Goal: Information Seeking & Learning: Learn about a topic

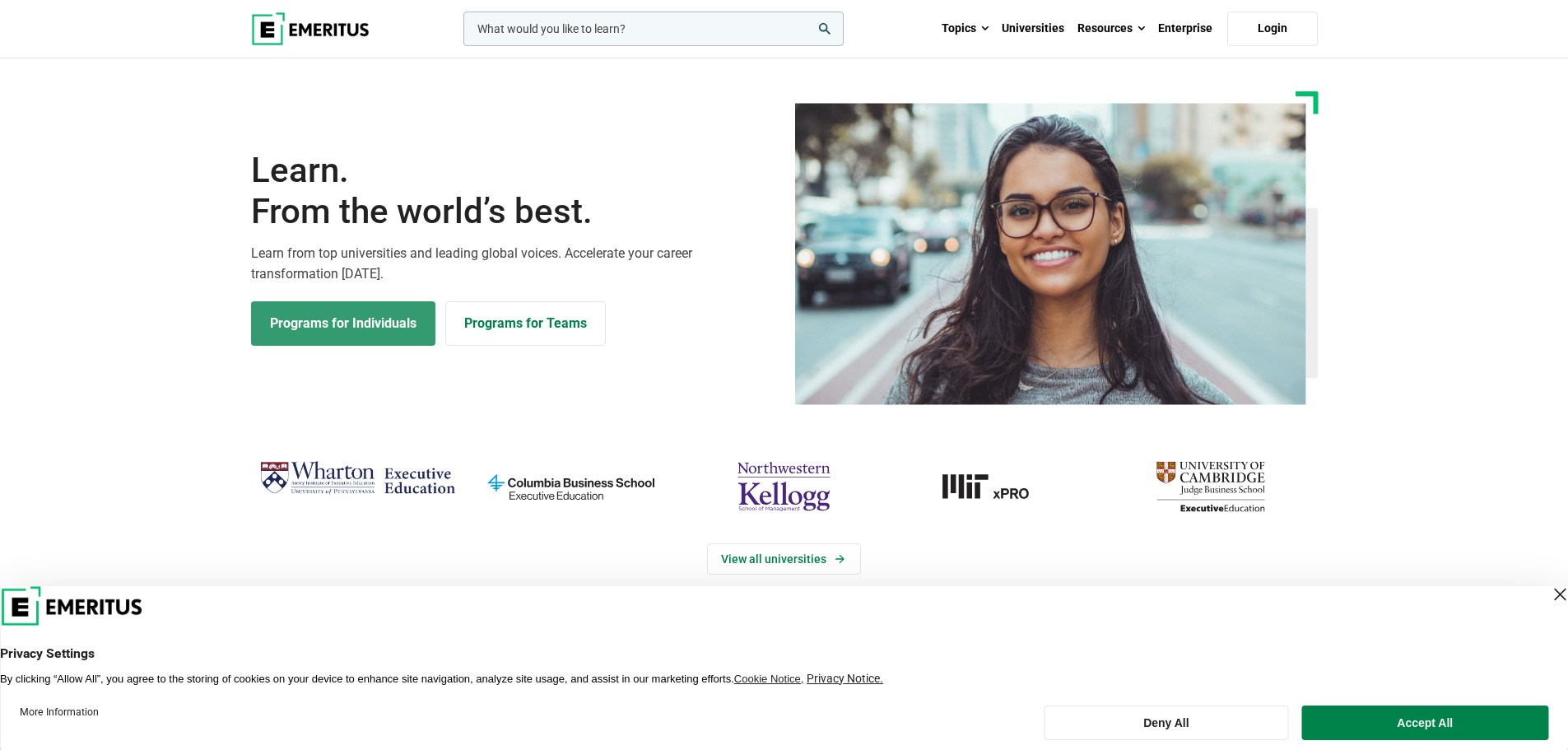
drag, startPoint x: 0, startPoint y: 0, endPoint x: 348, endPoint y: 328, distance: 478.2
click at [348, 328] on link "Programs for Individuals" at bounding box center [343, 323] width 184 height 45
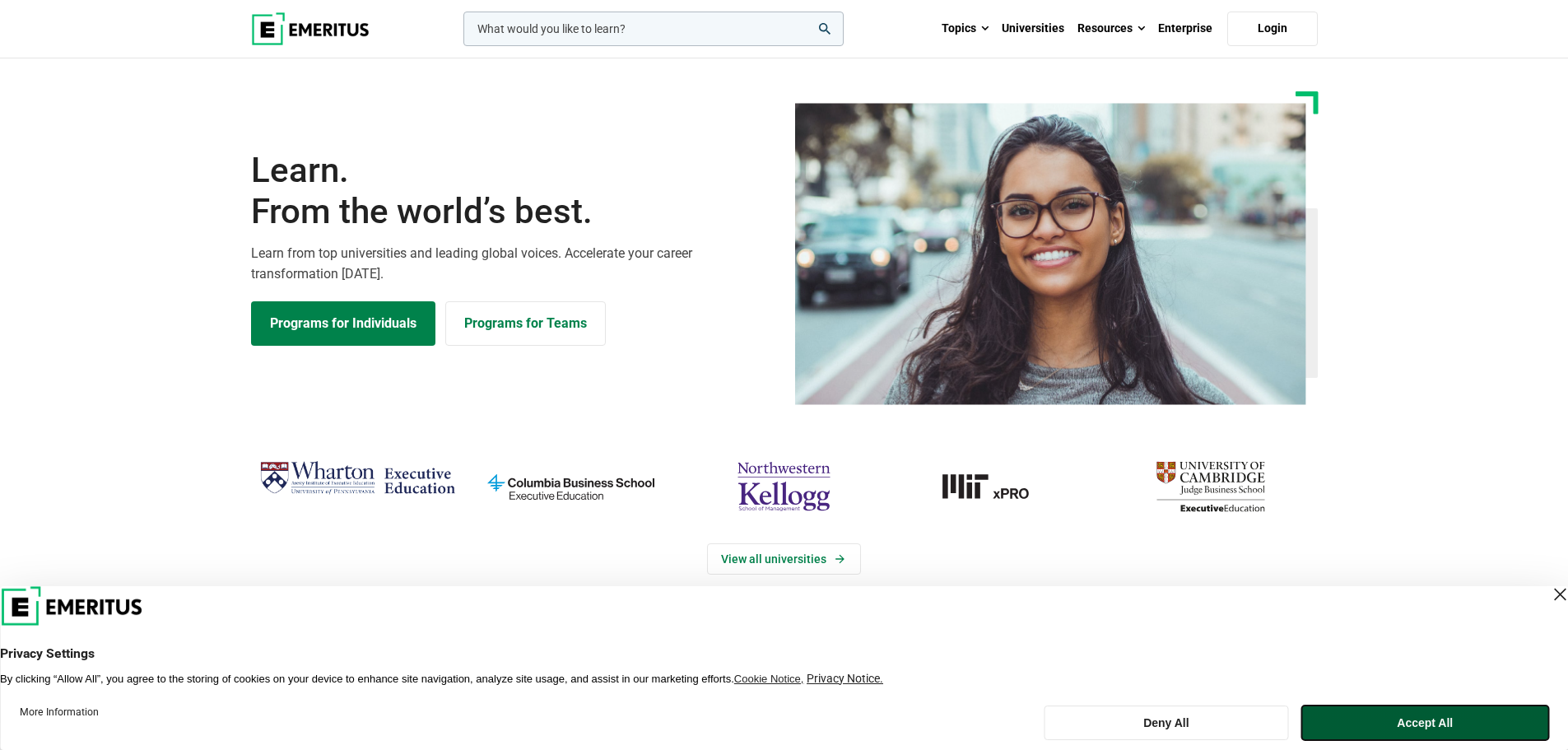
click at [1411, 721] on button "Accept All" at bounding box center [1426, 724] width 246 height 35
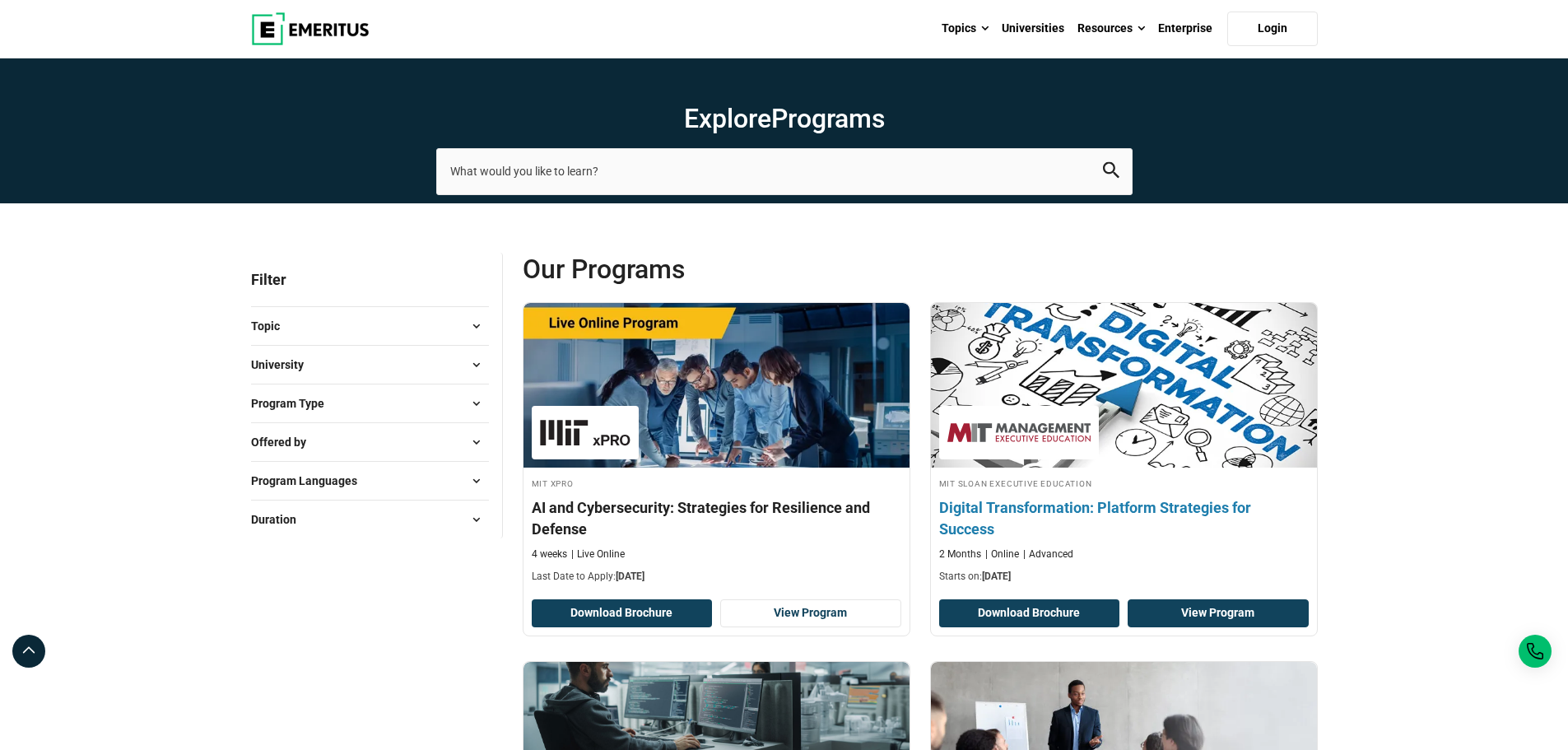
click at [1227, 610] on link "View Program" at bounding box center [1219, 613] width 182 height 28
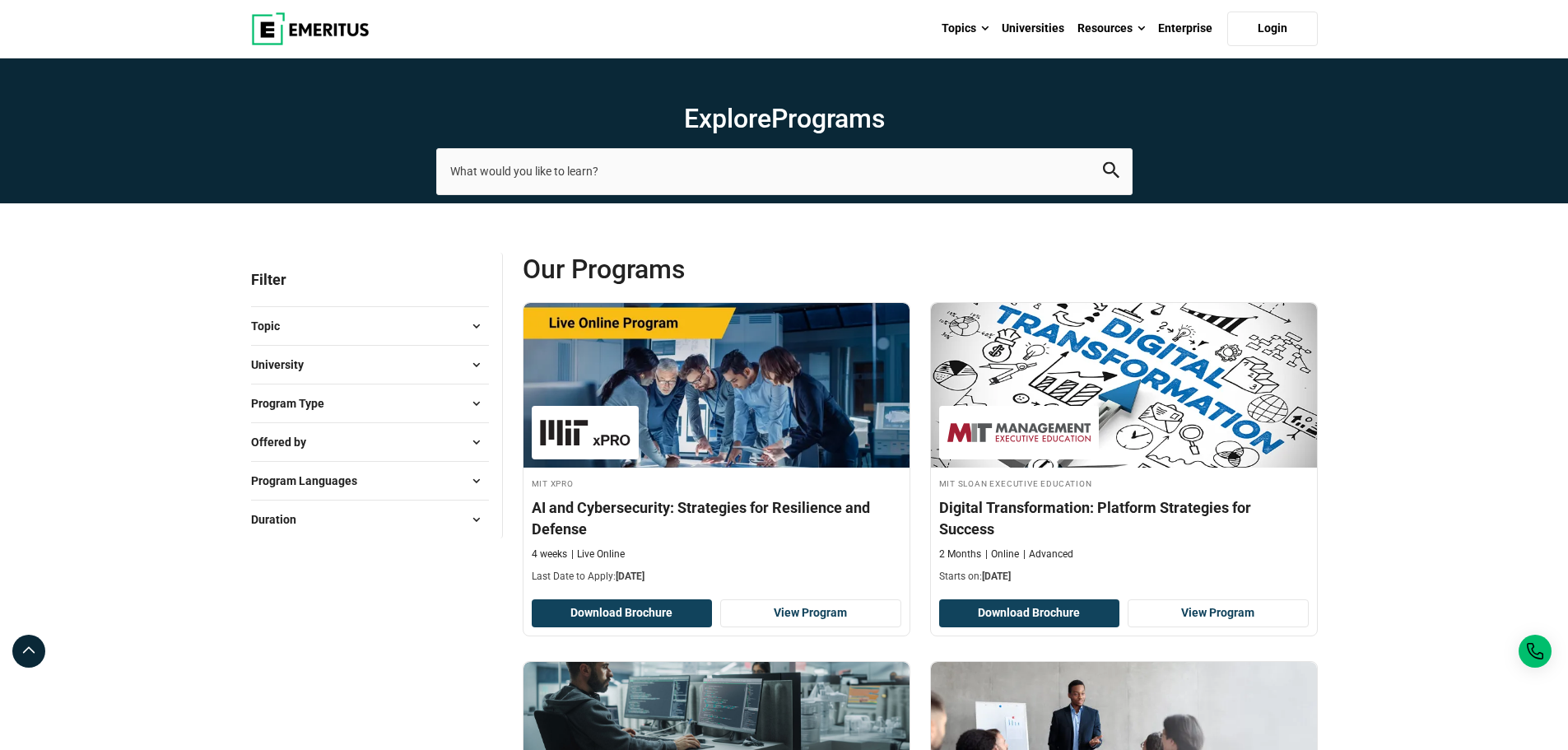
click at [475, 407] on span at bounding box center [476, 403] width 25 height 25
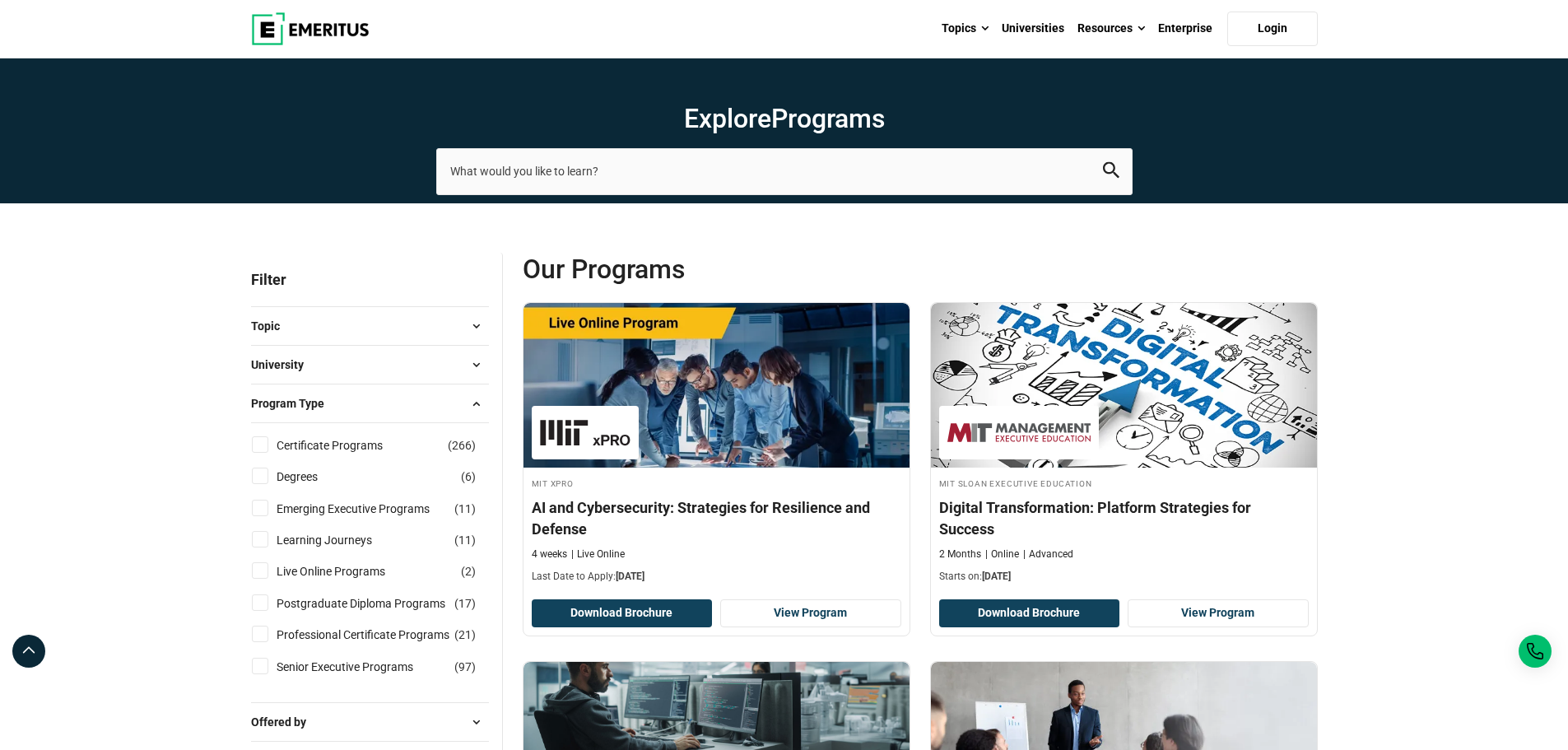
click at [261, 635] on input "Professional Certificate Programs ( 21 )" at bounding box center [260, 634] width 16 height 16
checkbox input "true"
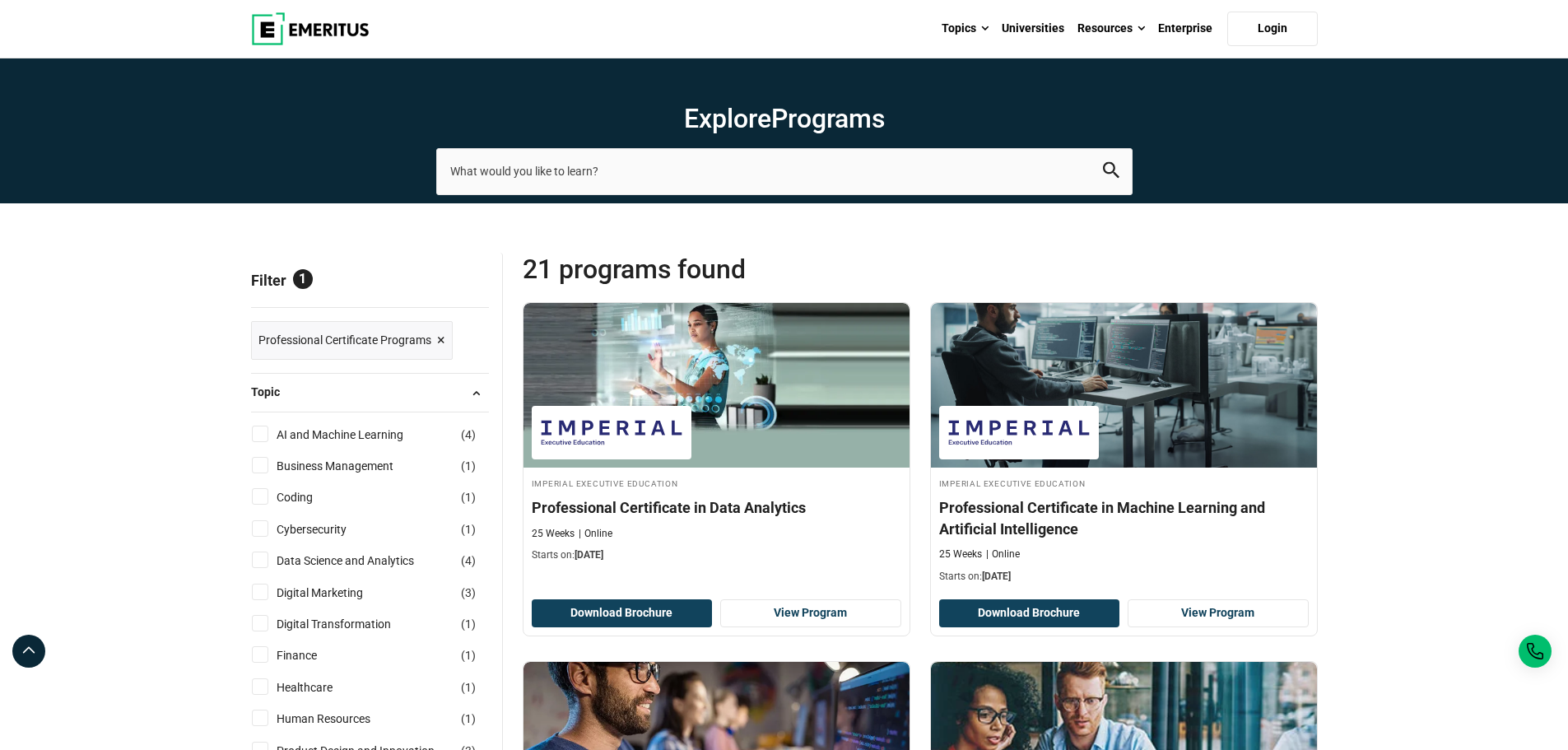
click at [477, 392] on span at bounding box center [476, 392] width 25 height 25
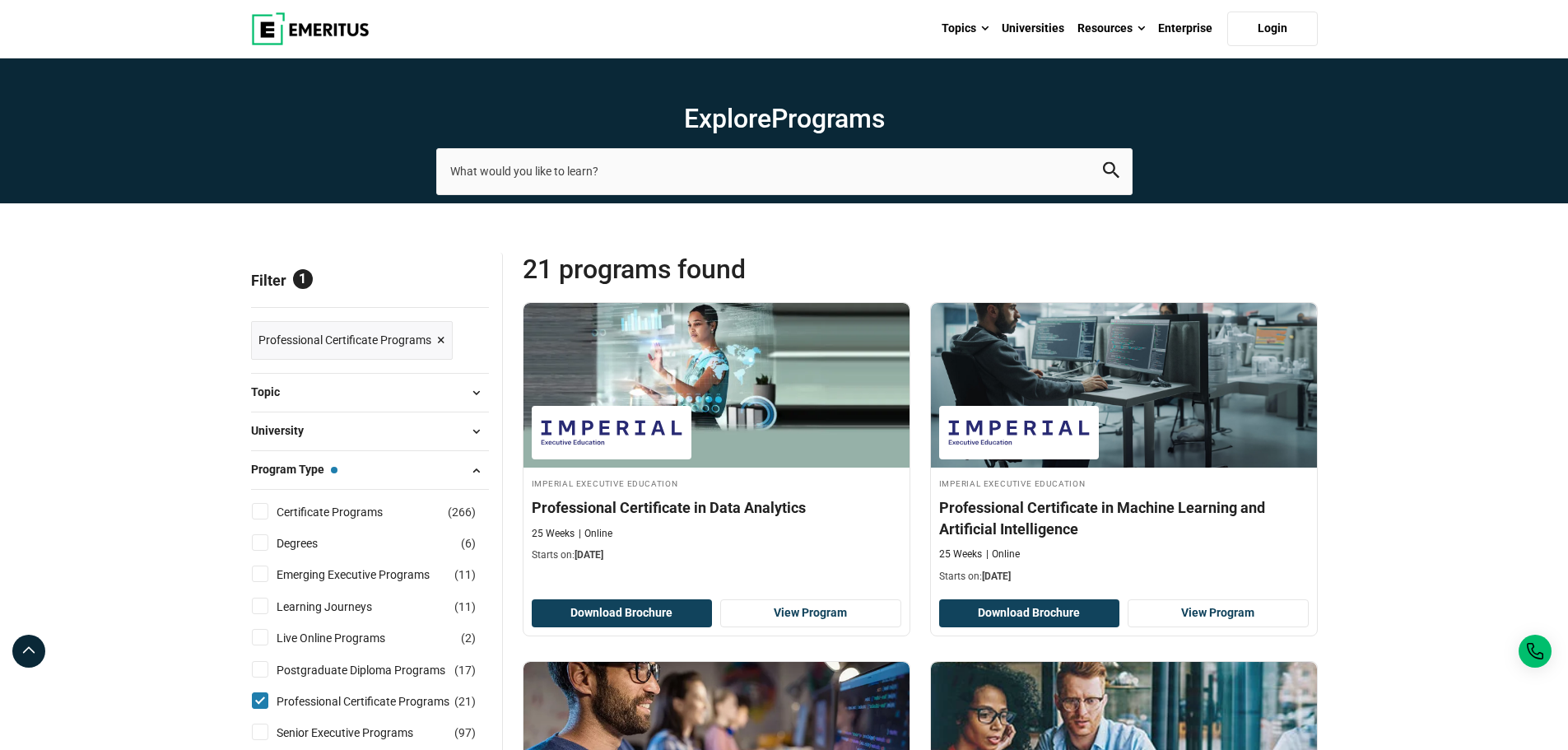
click at [477, 392] on span at bounding box center [476, 392] width 25 height 25
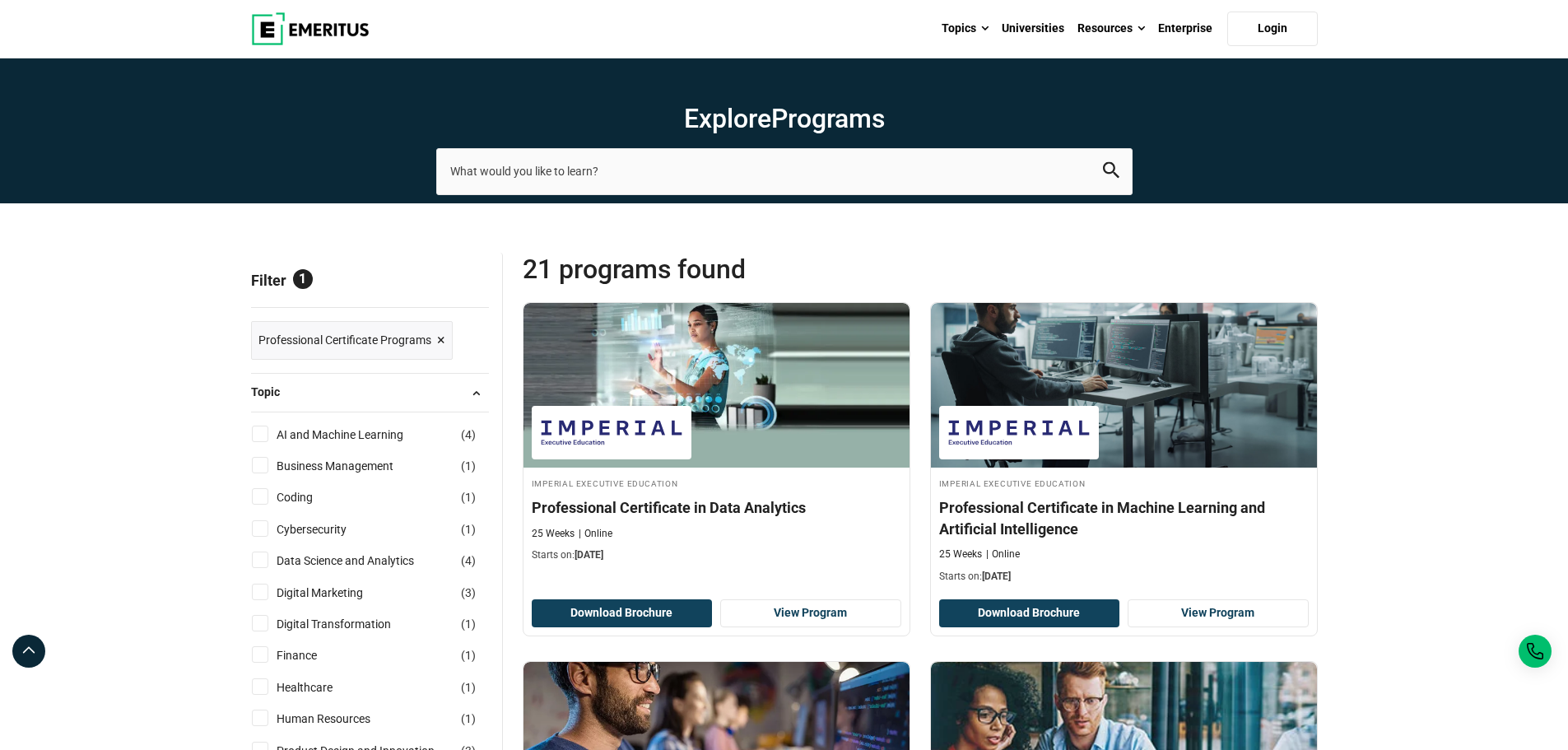
scroll to position [275, 0]
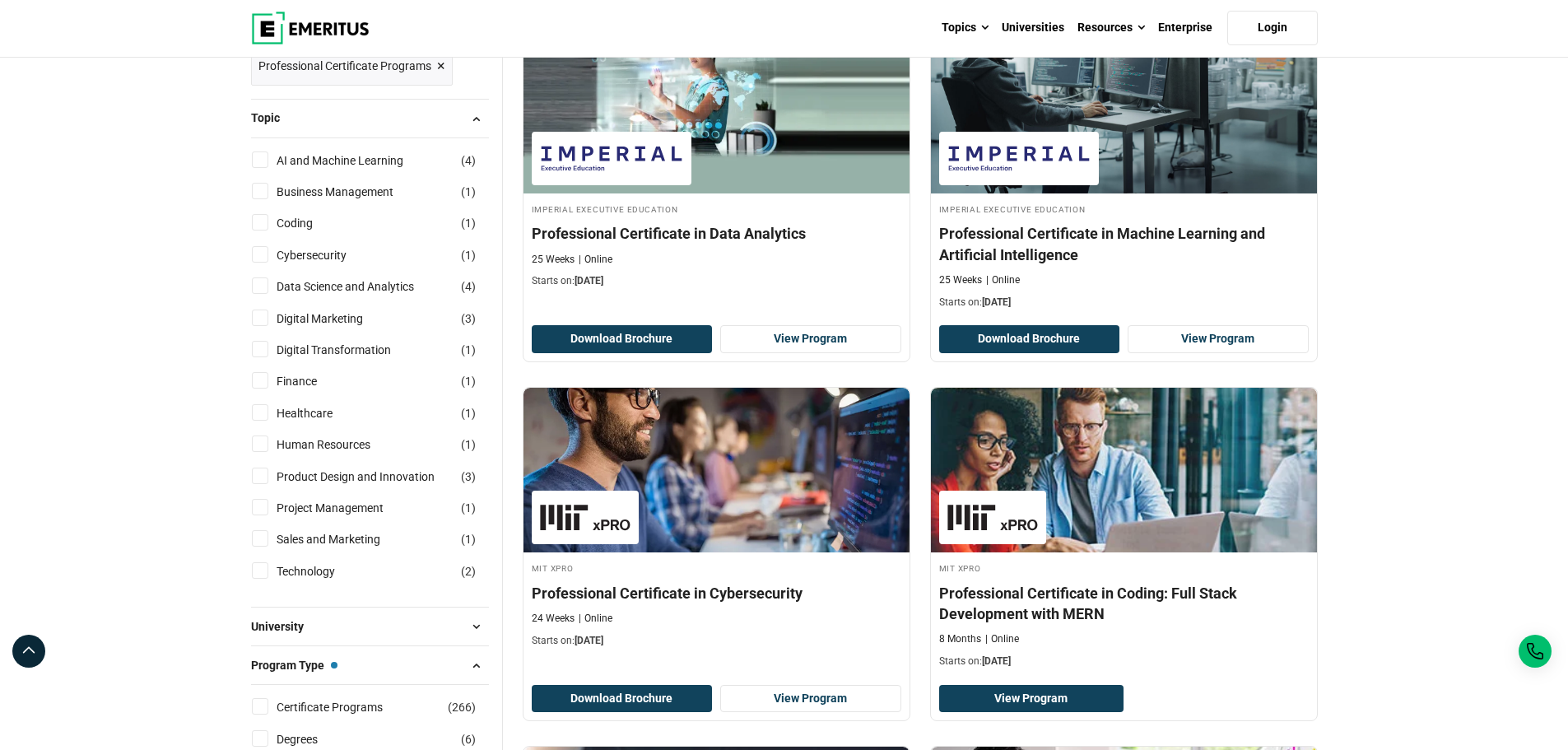
click at [260, 509] on input "Project Management ( 1 )" at bounding box center [260, 507] width 16 height 16
checkbox input "true"
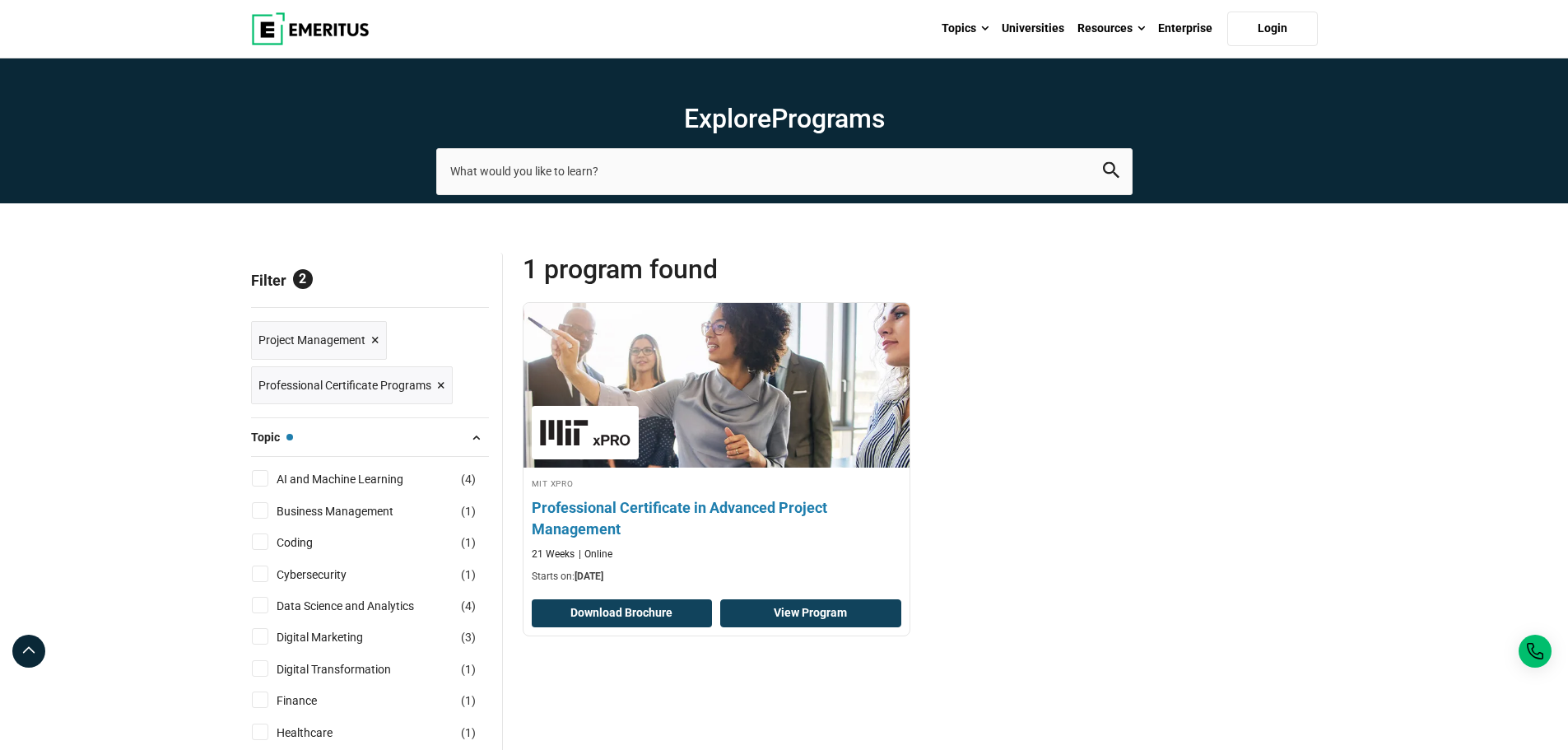
click at [850, 617] on link "View Program" at bounding box center [811, 613] width 182 height 28
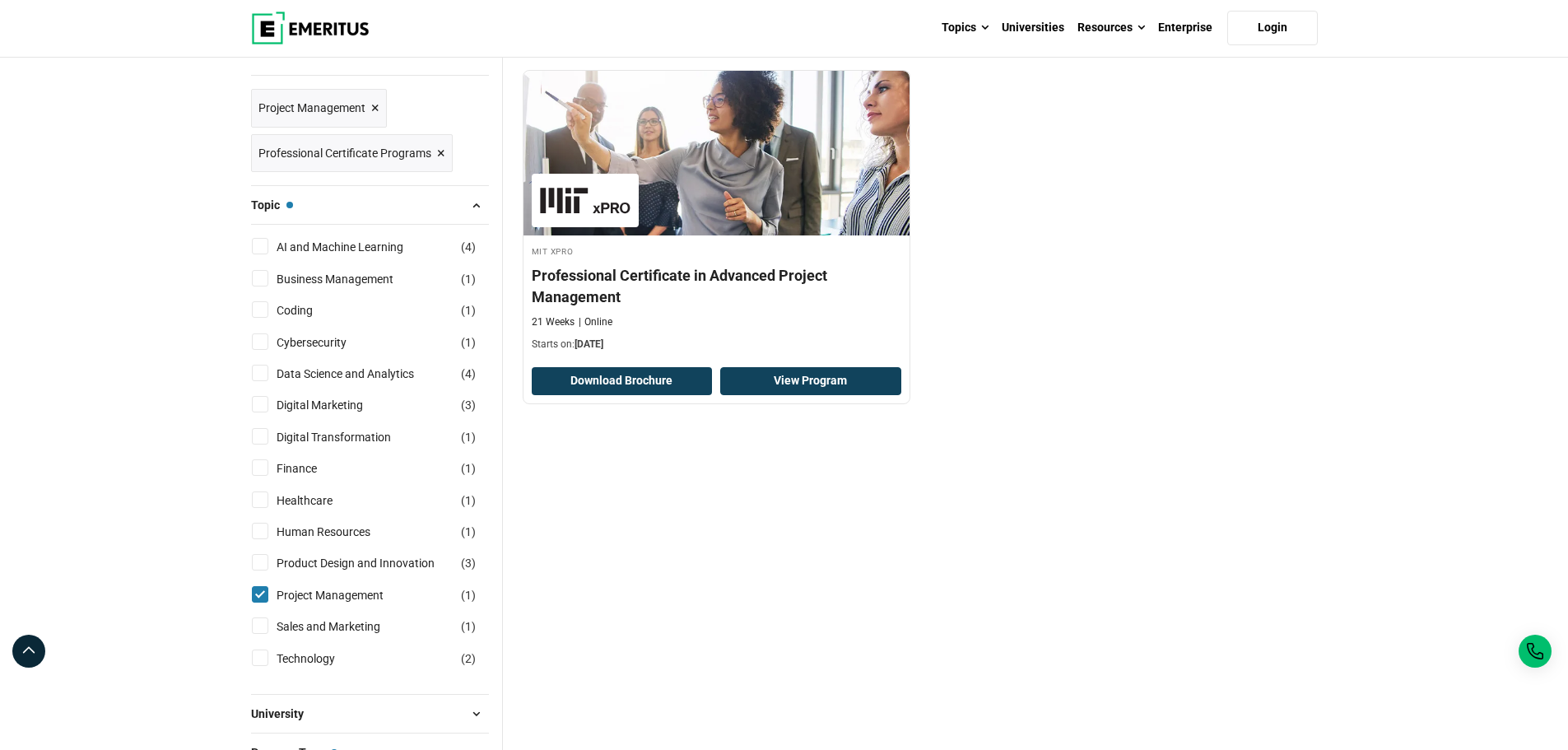
scroll to position [275, 0]
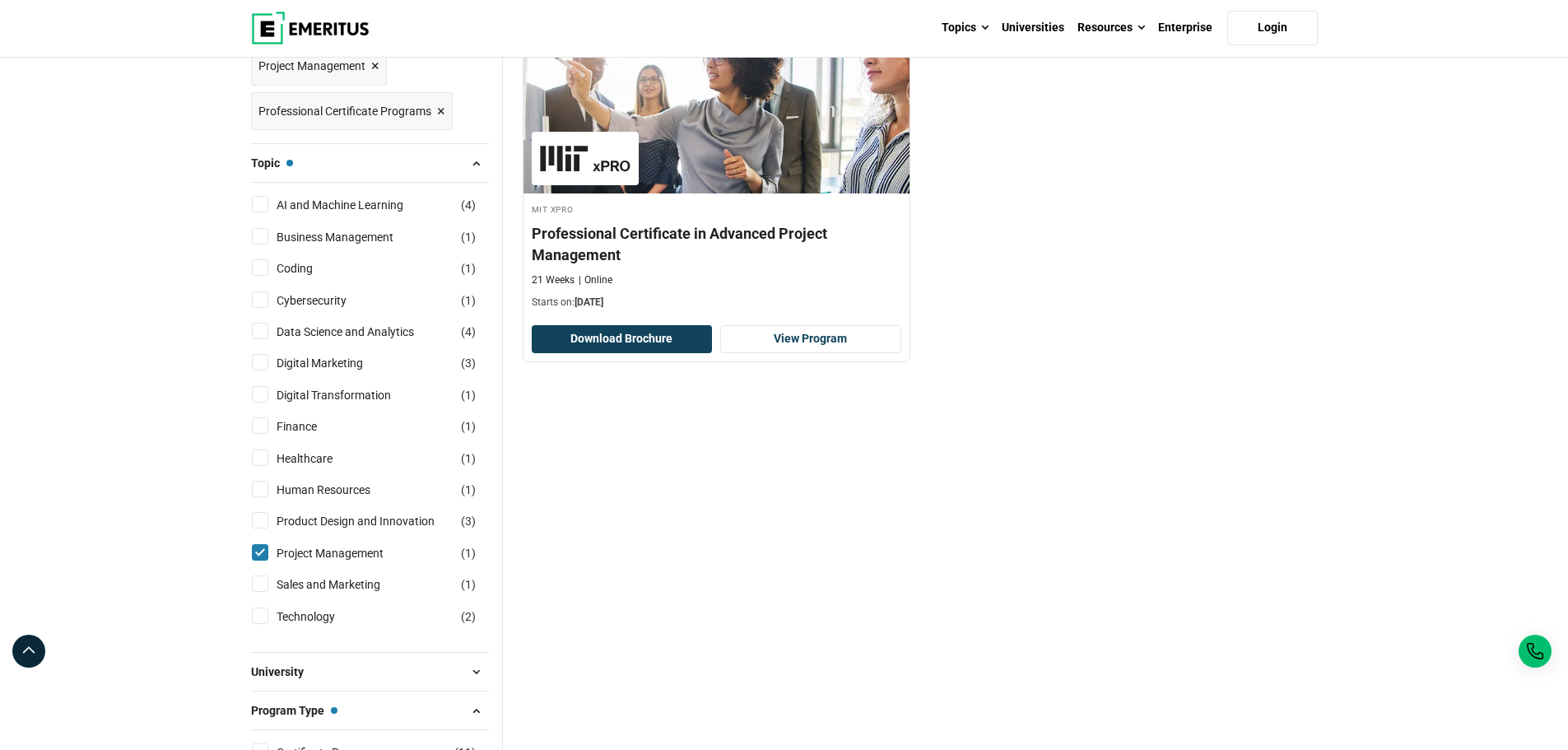
click at [258, 551] on input "Project Management ( 1 )" at bounding box center [260, 553] width 16 height 16
checkbox input "false"
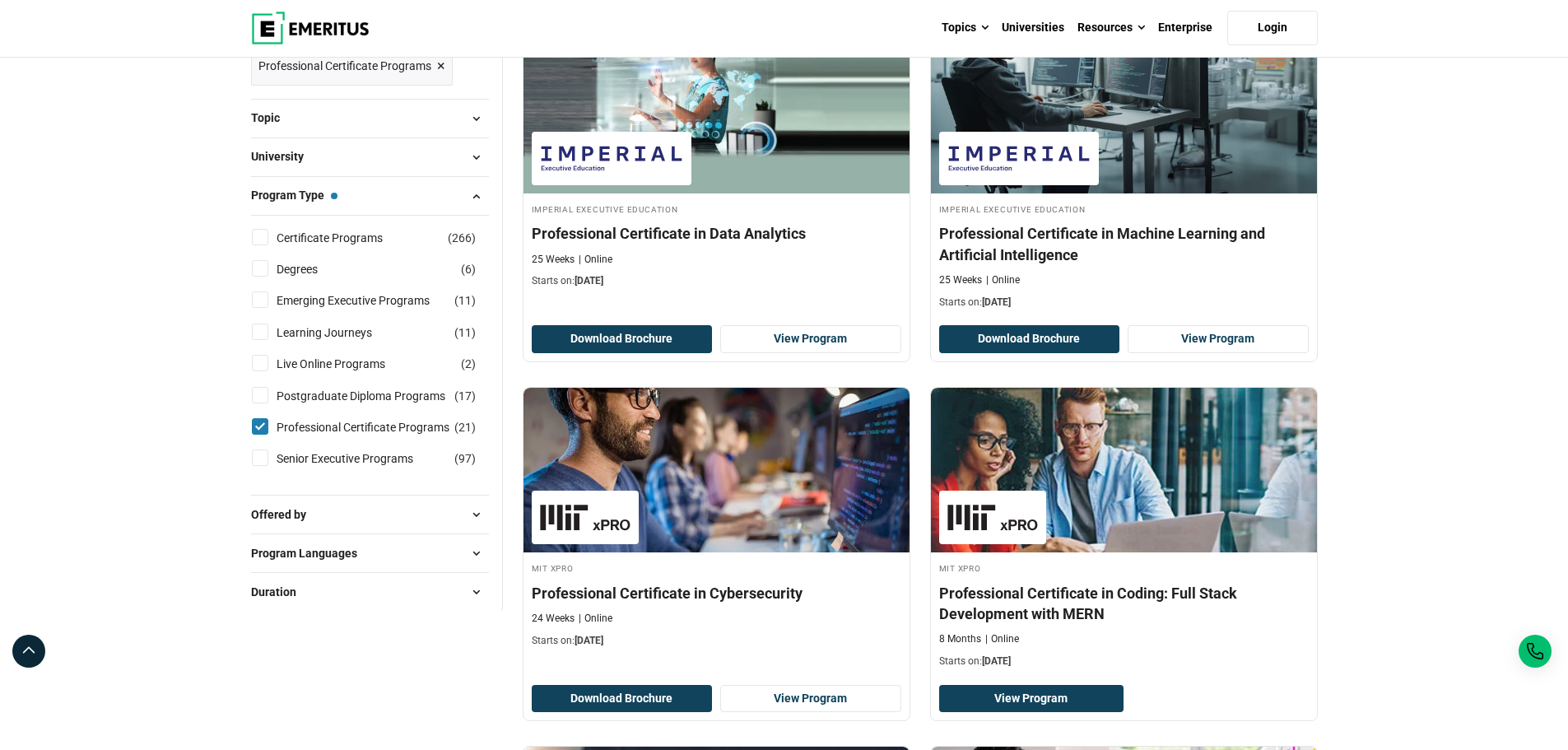
click at [479, 118] on span at bounding box center [476, 118] width 25 height 25
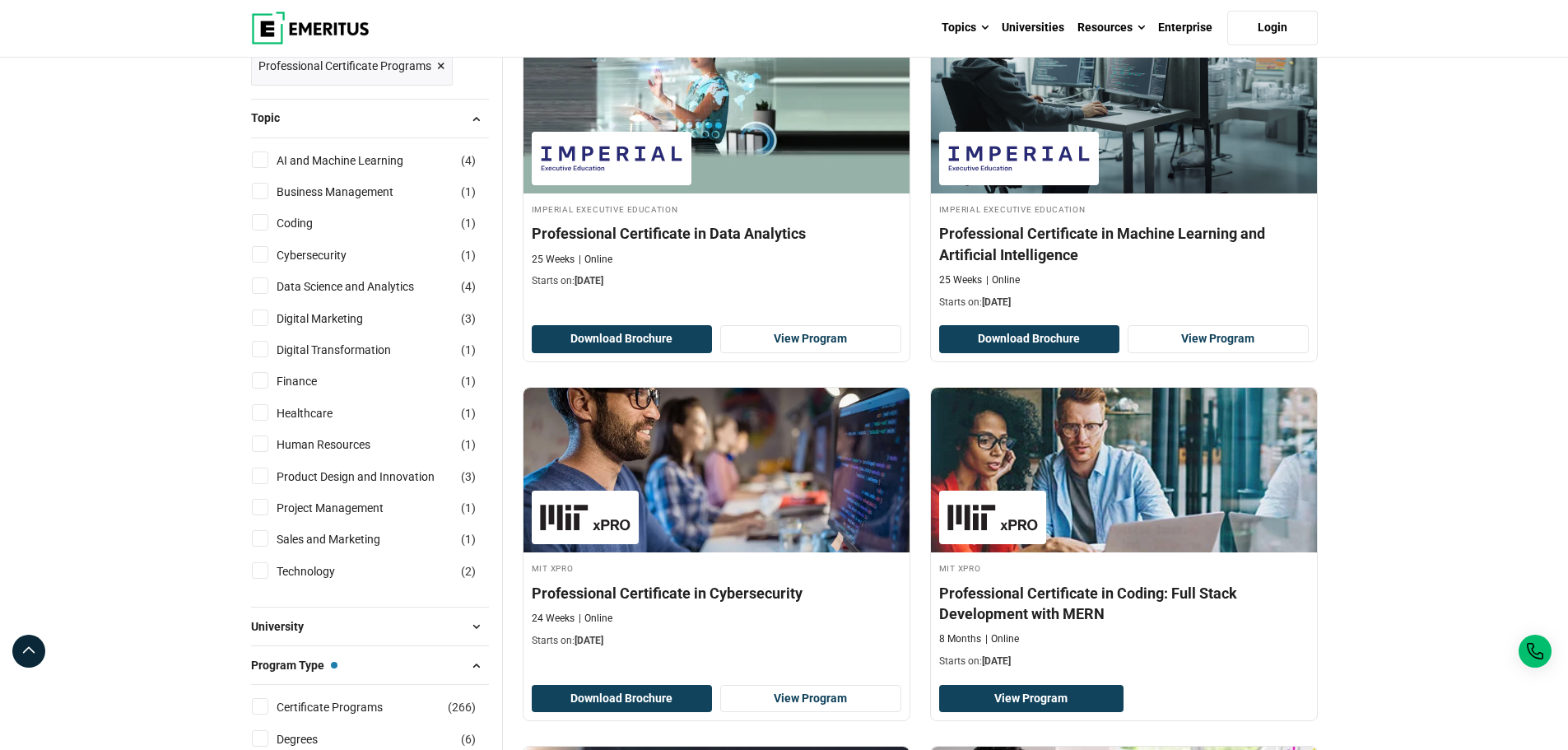
click at [258, 567] on input "Technology ( 2 )" at bounding box center [260, 570] width 16 height 16
checkbox input "true"
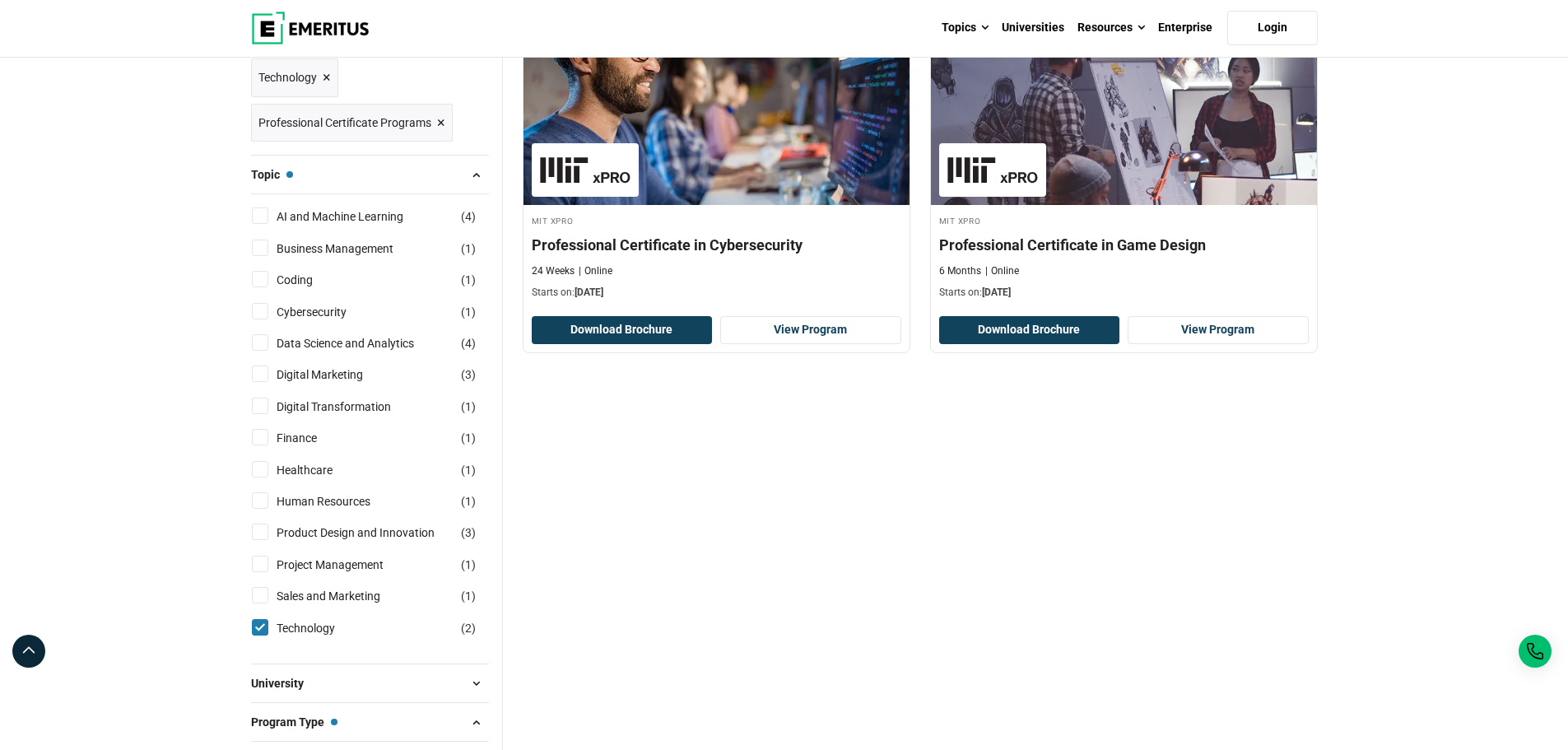
scroll to position [275, 0]
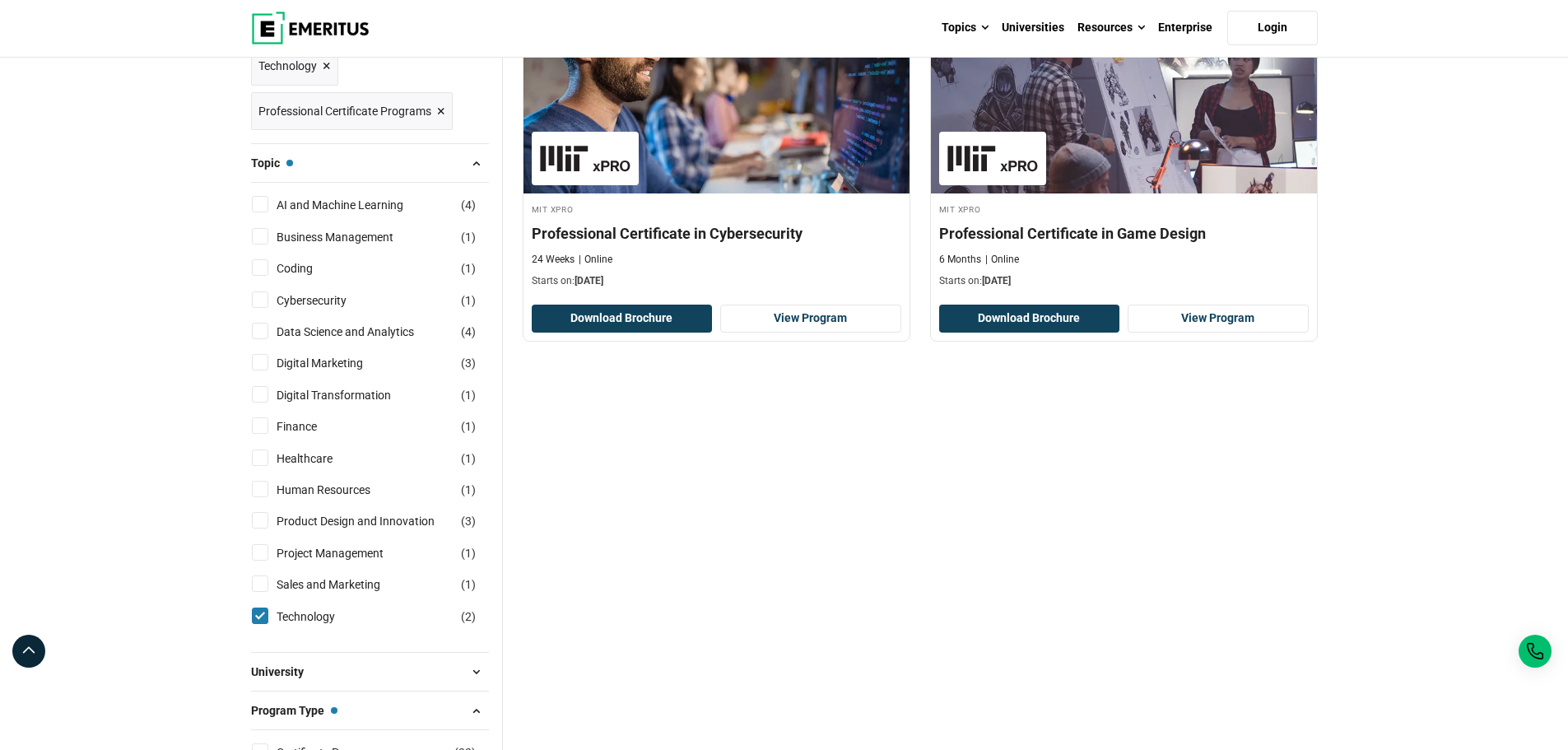
drag, startPoint x: 261, startPoint y: 616, endPoint x: 265, endPoint y: 607, distance: 9.8
click at [261, 614] on input "Technology ( 2 )" at bounding box center [260, 616] width 16 height 16
checkbox input "false"
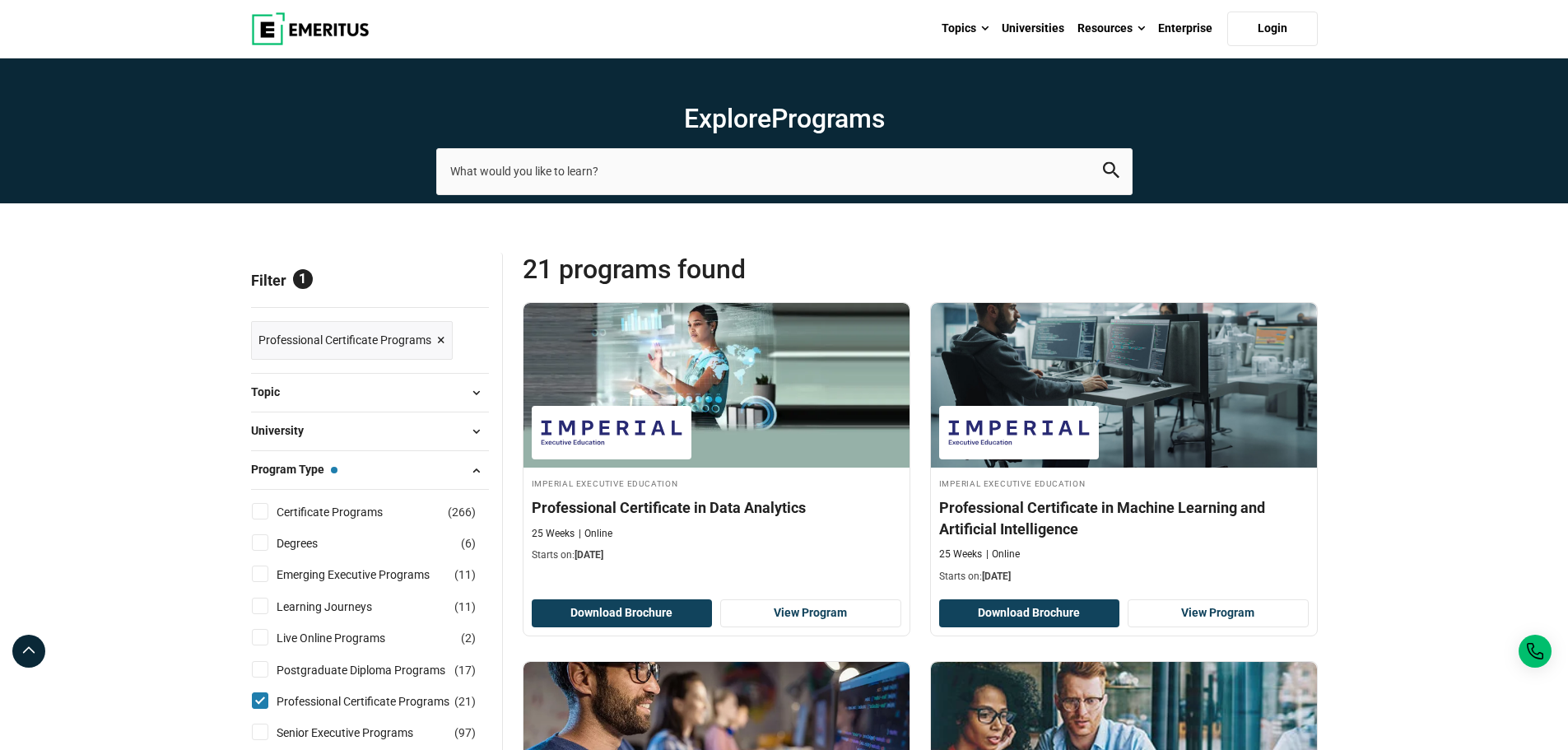
click at [473, 394] on span at bounding box center [476, 392] width 25 height 25
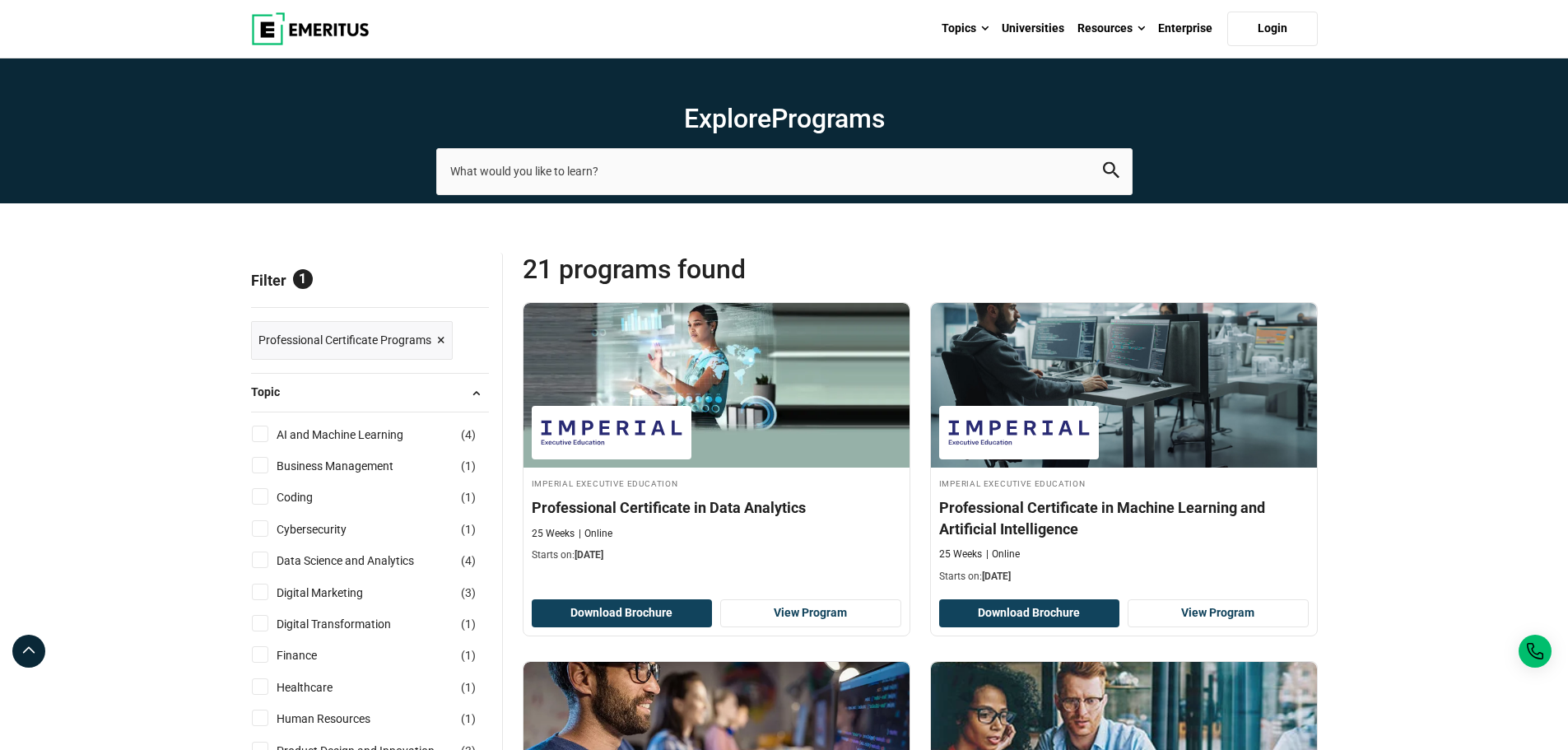
scroll to position [275, 0]
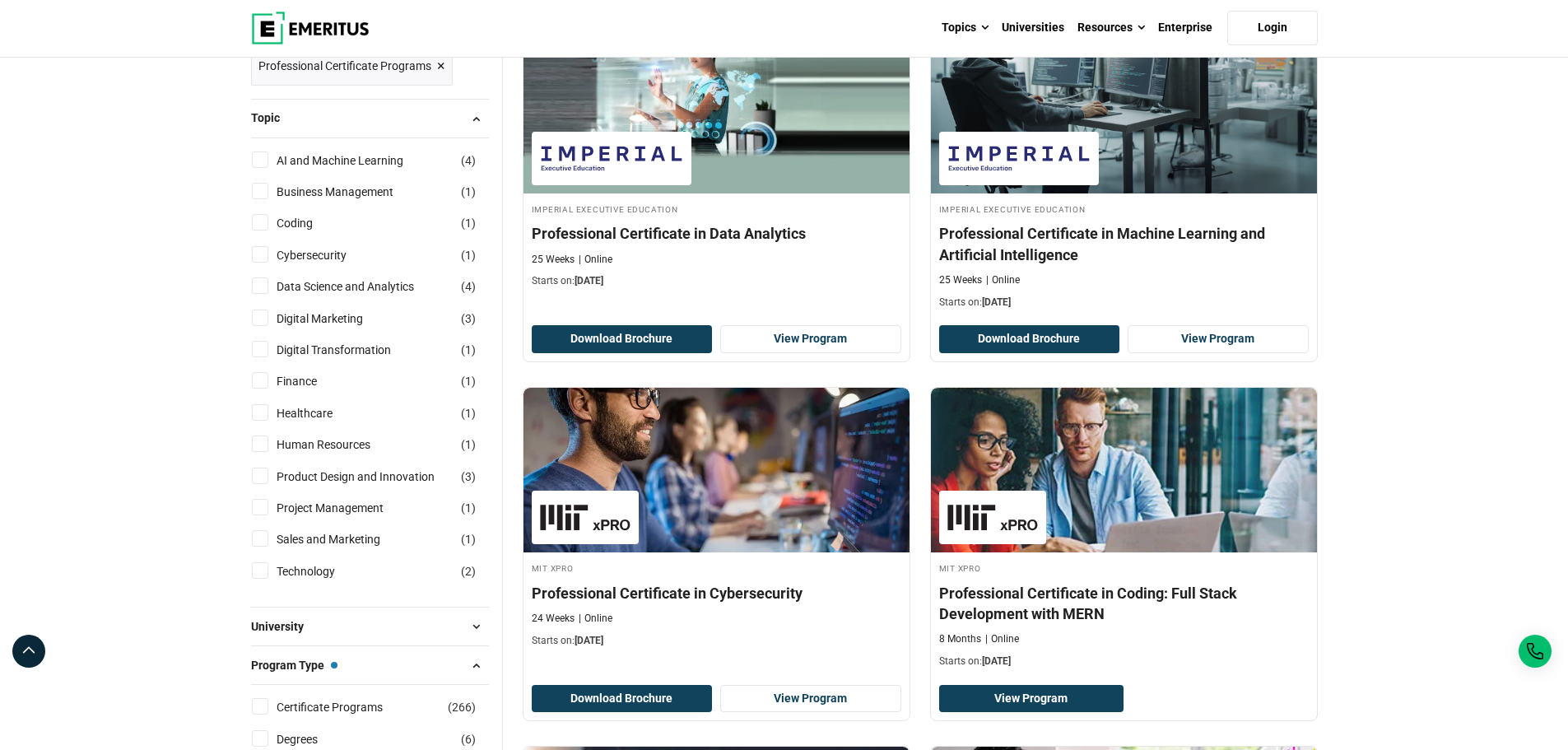
click at [265, 194] on input "Business Management ( 1 )" at bounding box center [260, 191] width 16 height 16
checkbox input "true"
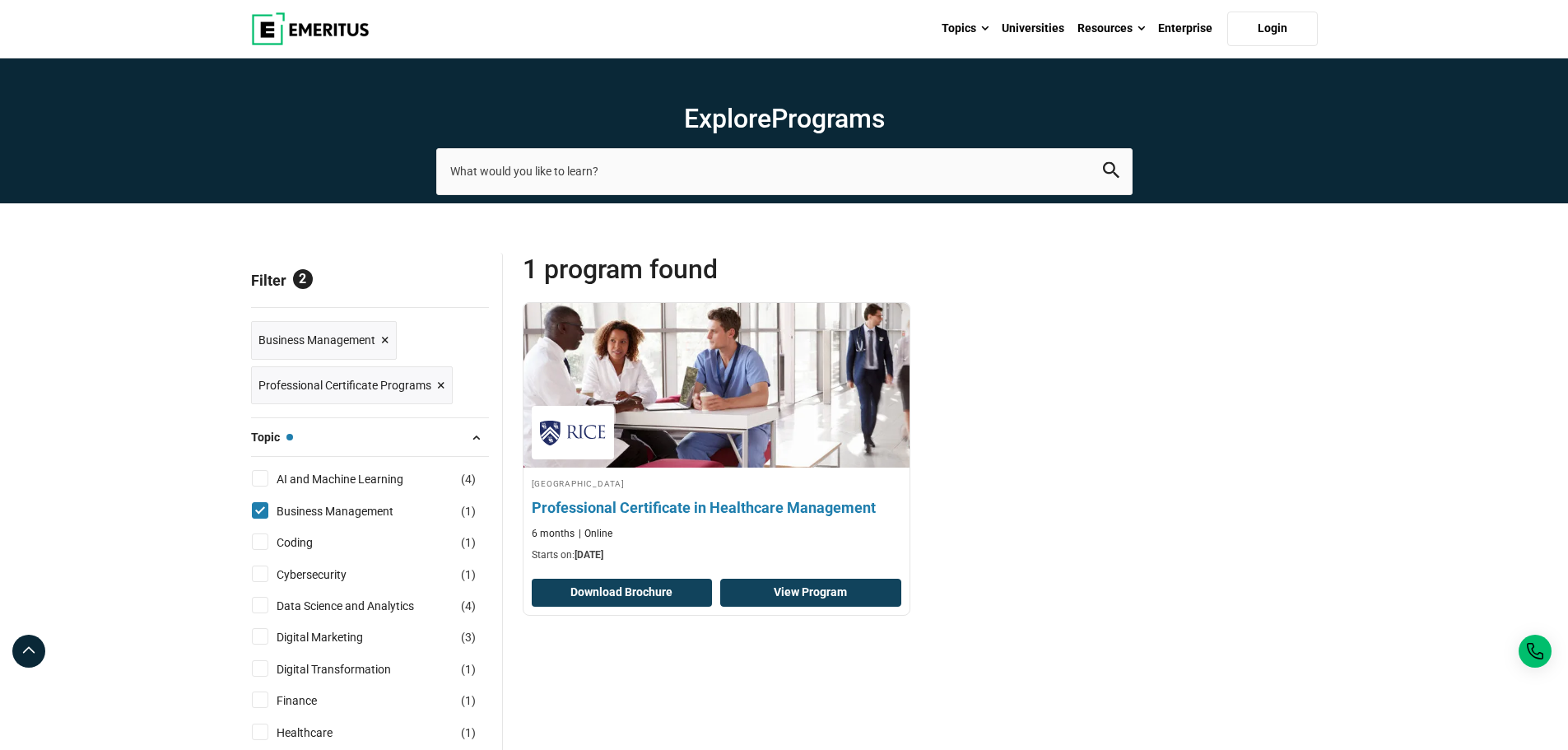
click at [828, 588] on link "View Program" at bounding box center [811, 593] width 182 height 28
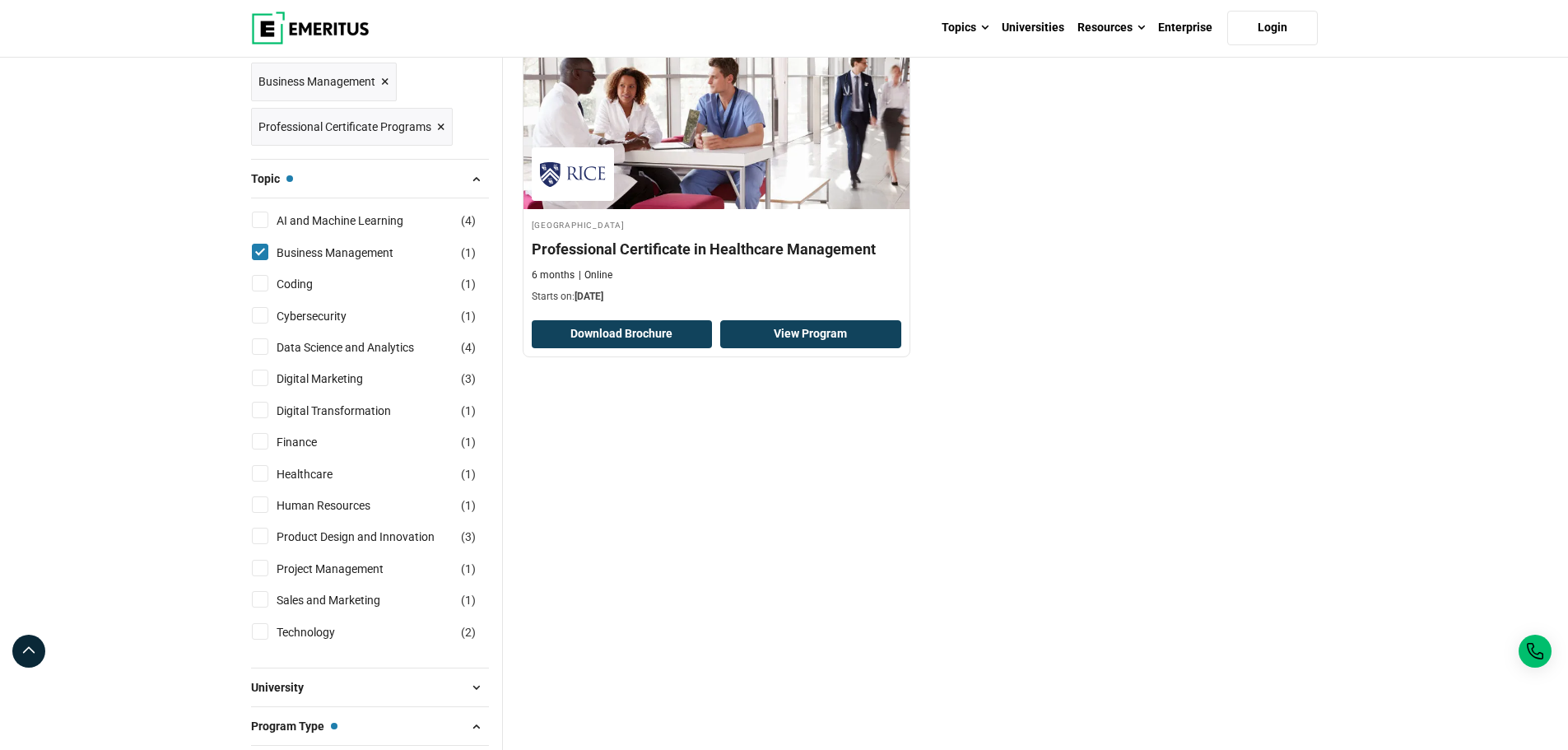
scroll to position [275, 0]
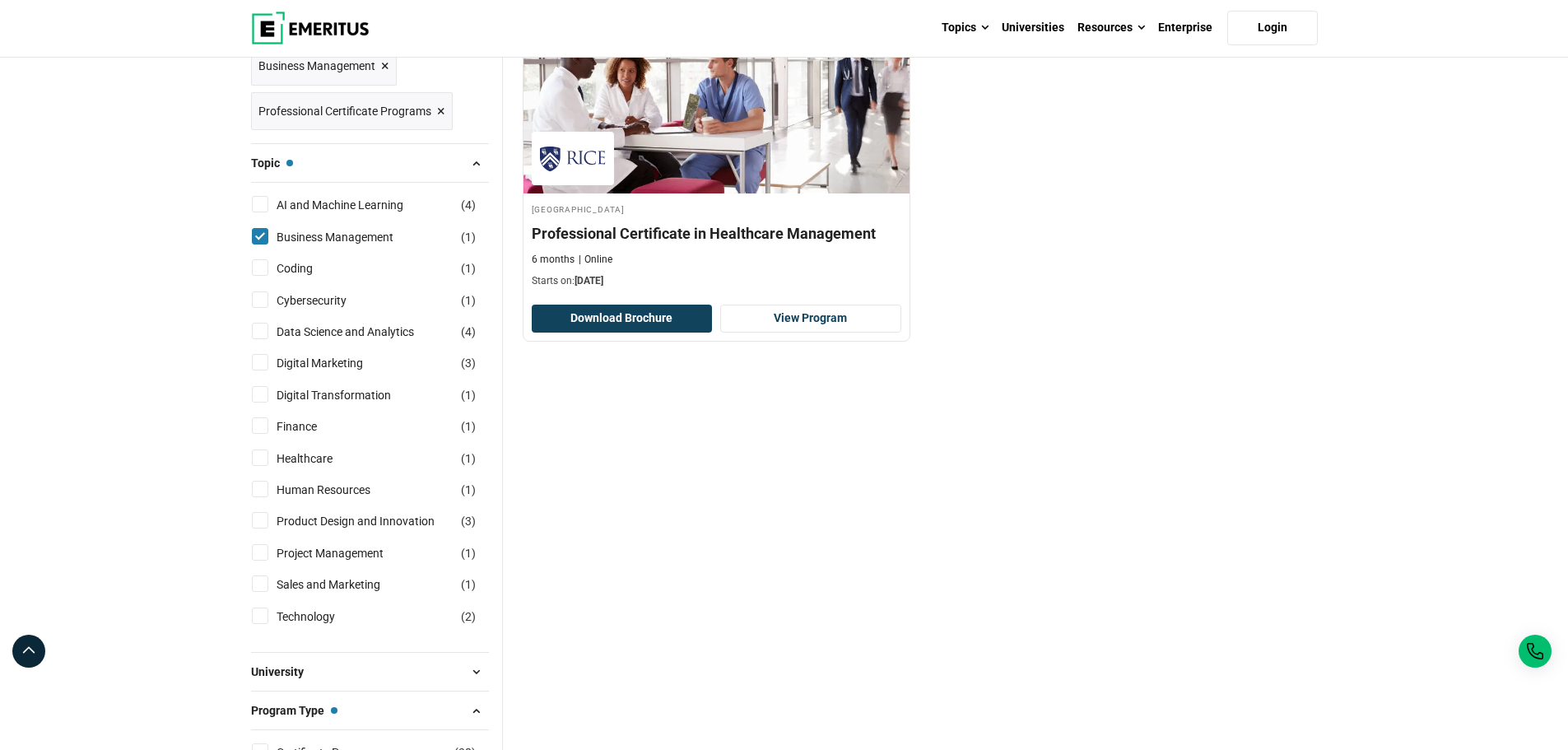
click at [261, 234] on input "Business Management ( 1 )" at bounding box center [260, 236] width 16 height 16
checkbox input "false"
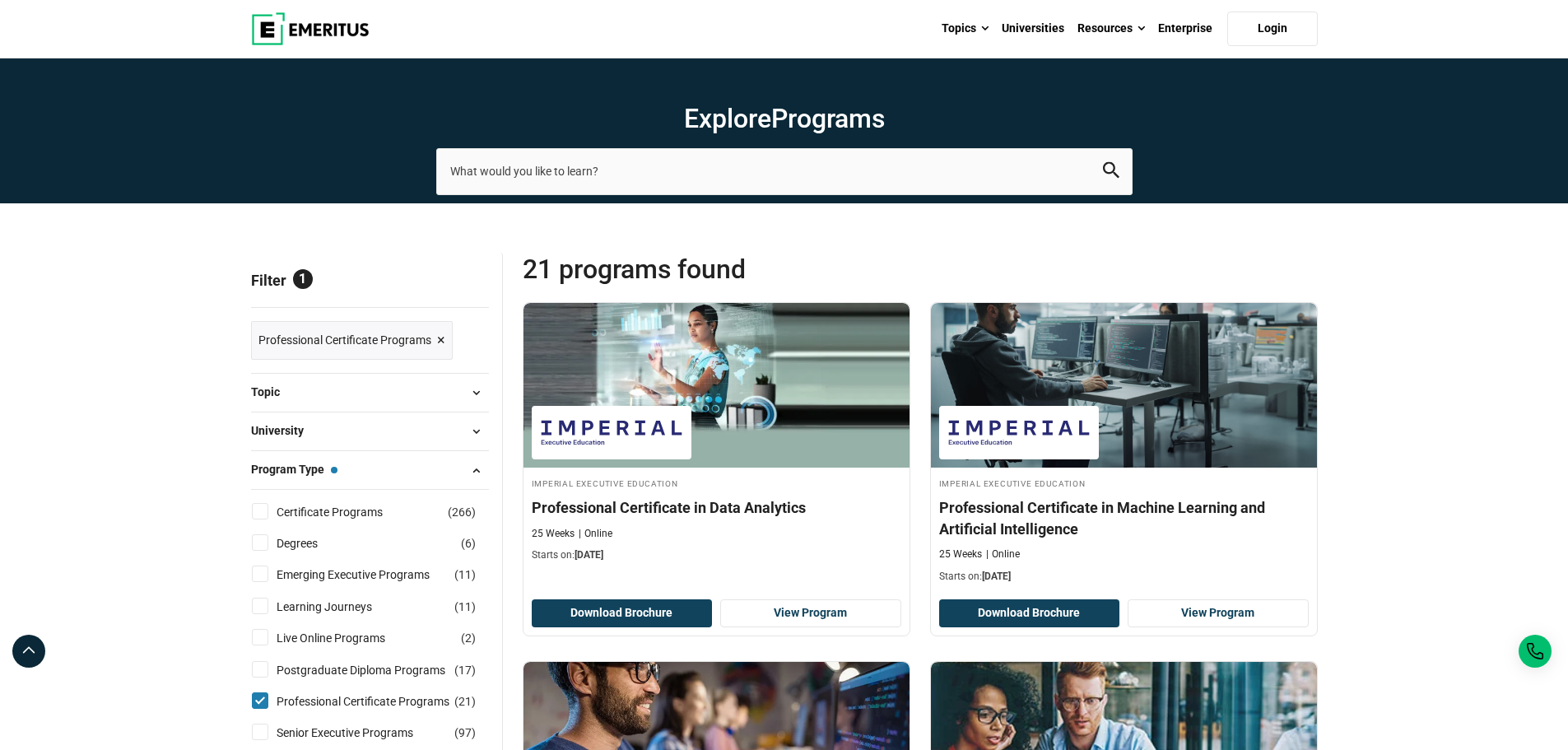
click at [443, 340] on span "×" at bounding box center [441, 340] width 8 height 24
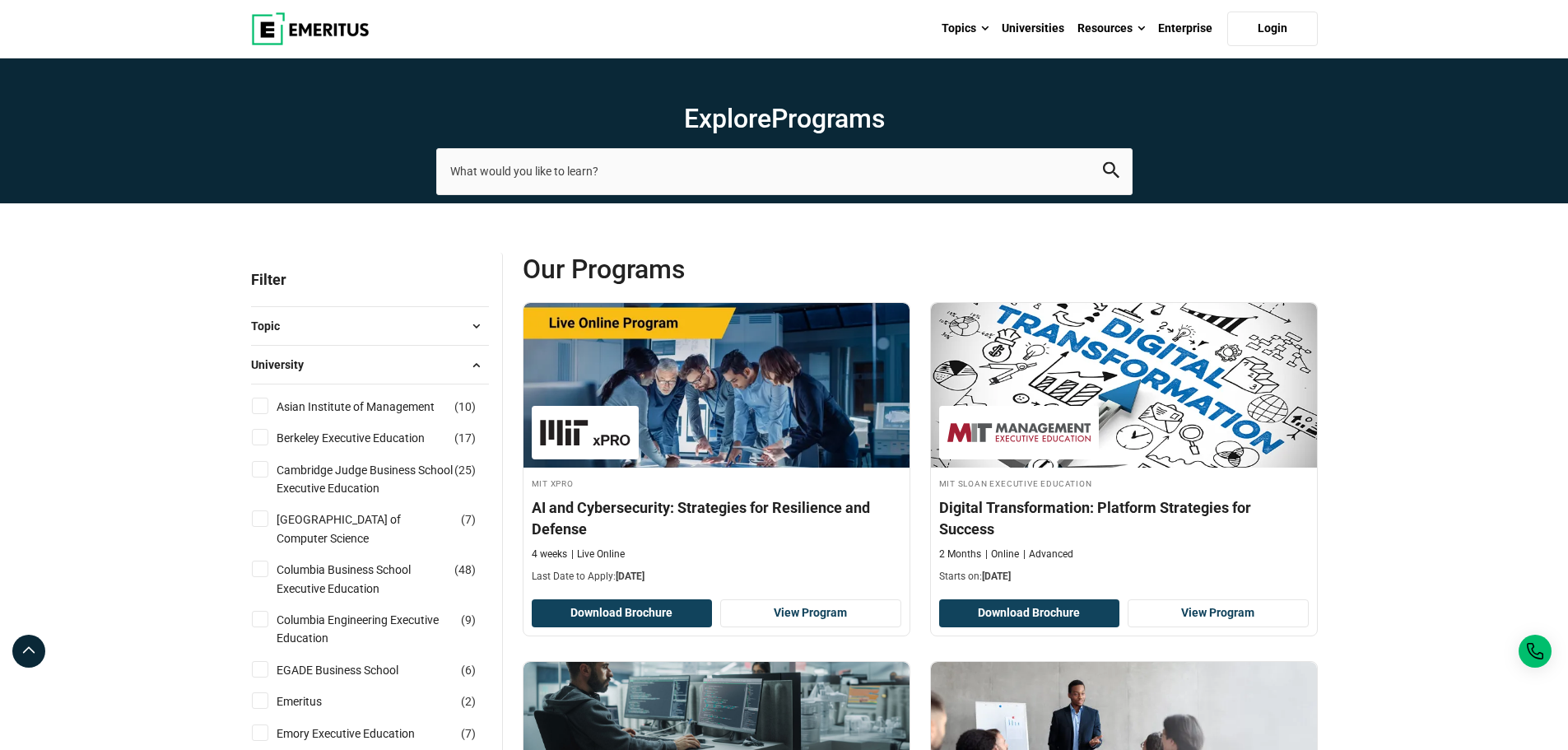
click at [477, 362] on span at bounding box center [476, 364] width 25 height 25
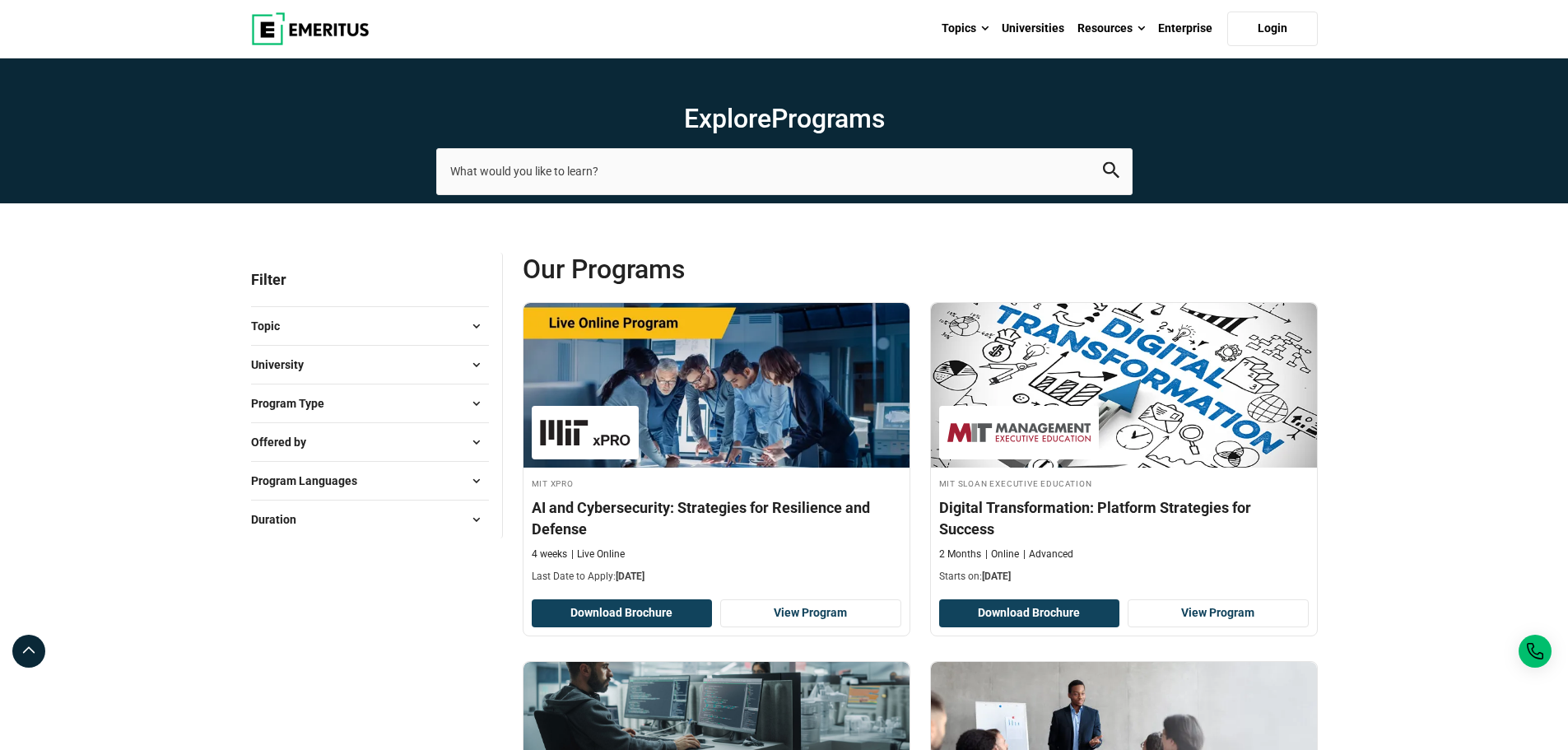
click at [474, 401] on span at bounding box center [476, 403] width 25 height 25
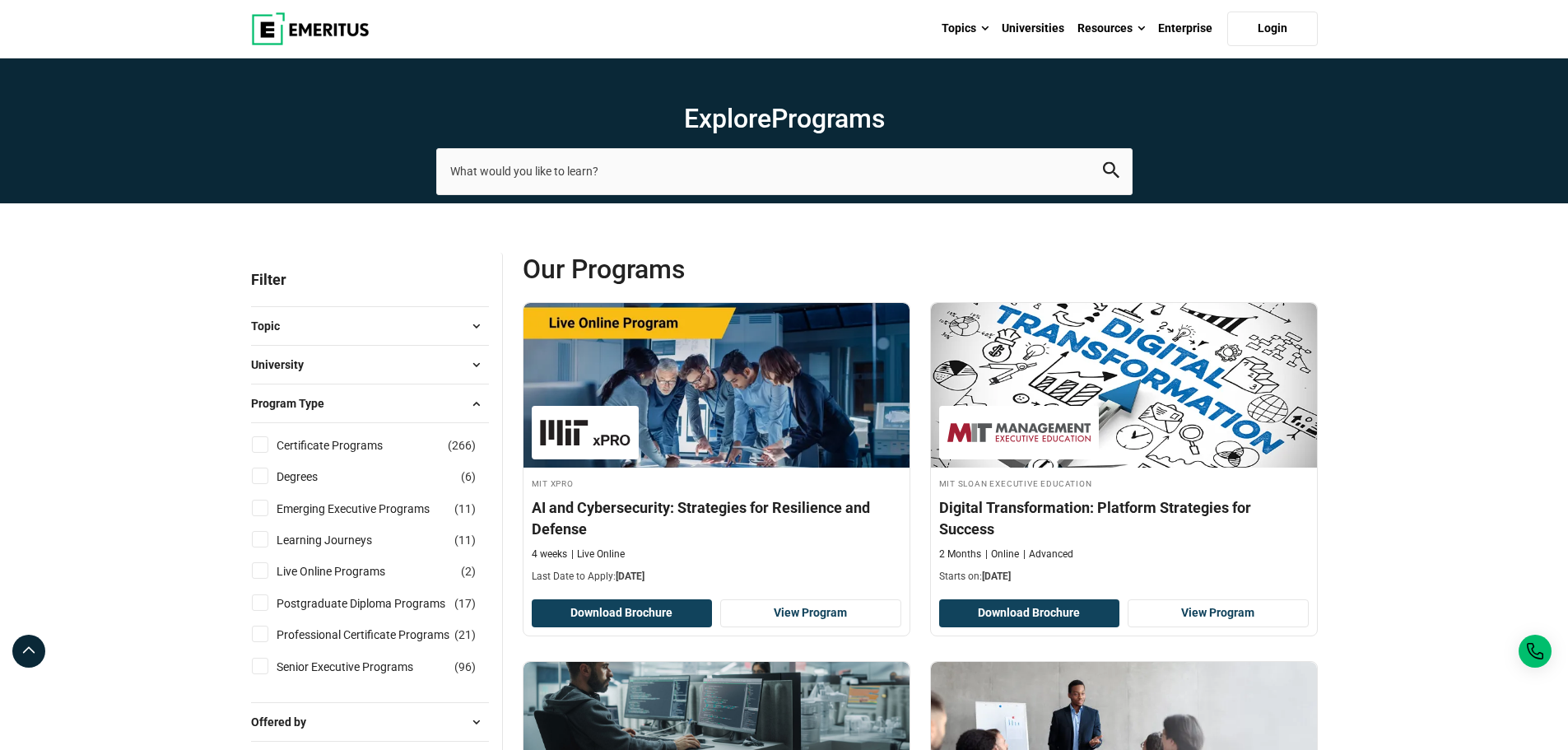
click at [259, 478] on input "Degrees ( 6 )" at bounding box center [260, 476] width 16 height 16
checkbox input "true"
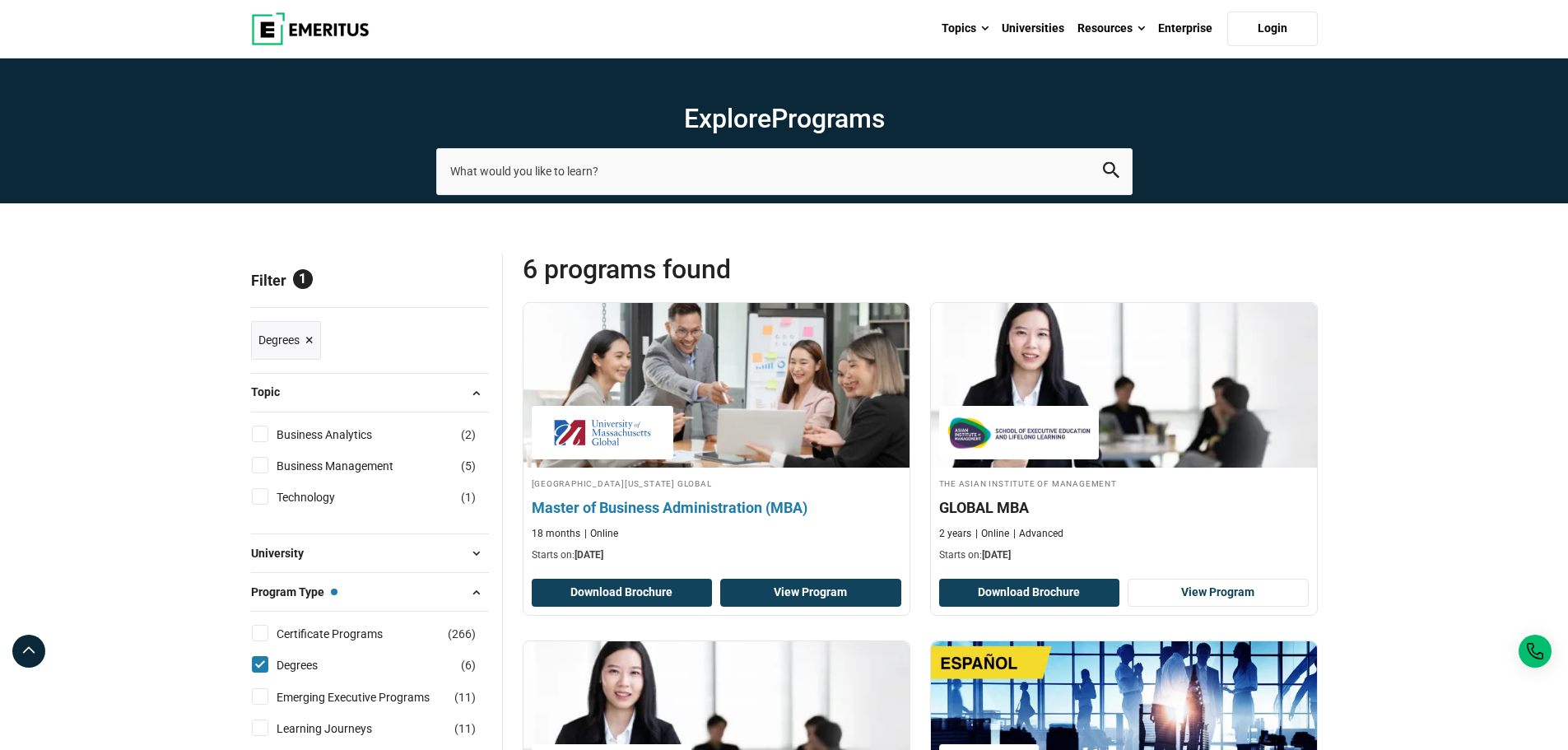
click at [848, 597] on link "View Program" at bounding box center [811, 593] width 182 height 28
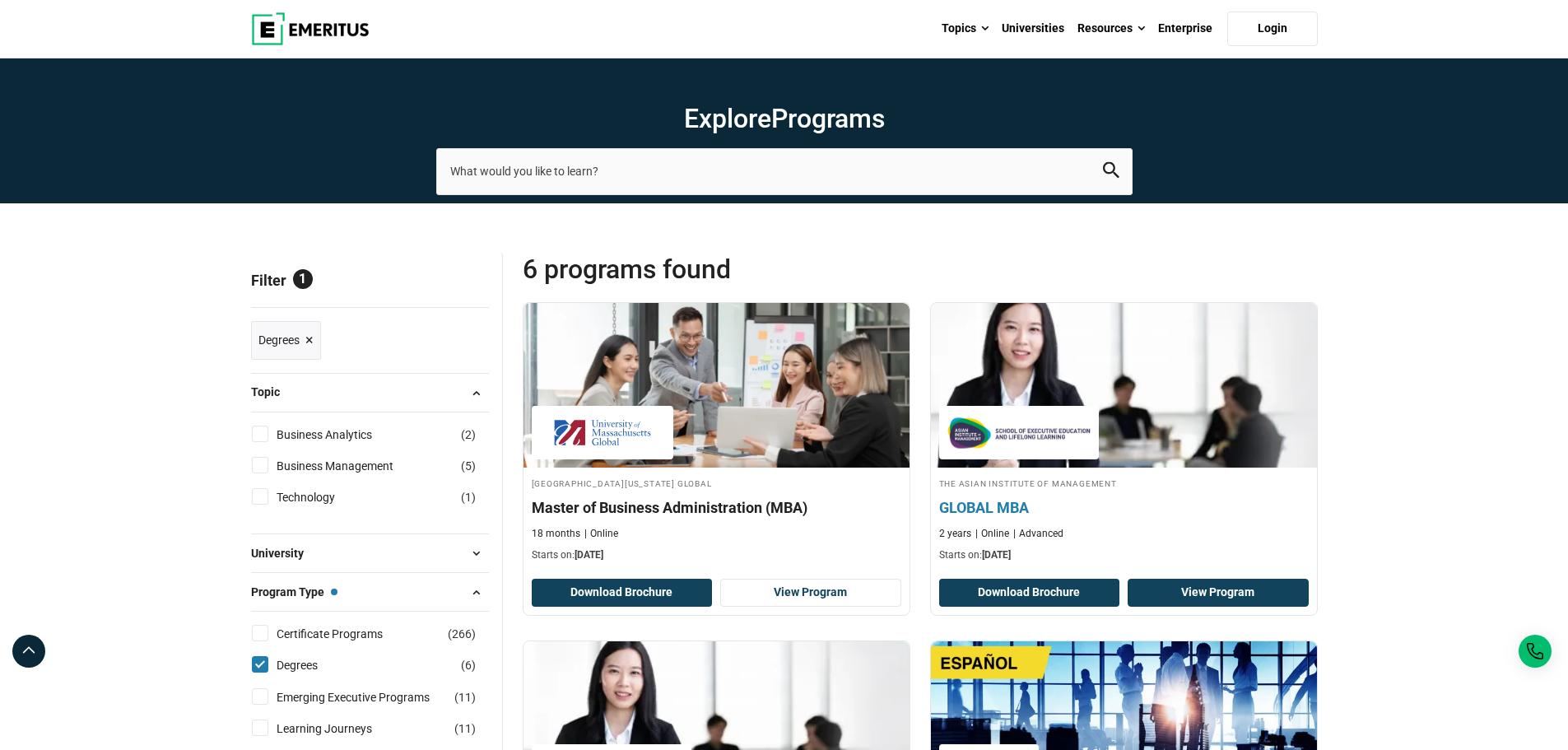
click at [1204, 587] on link "View Program" at bounding box center [1219, 593] width 182 height 28
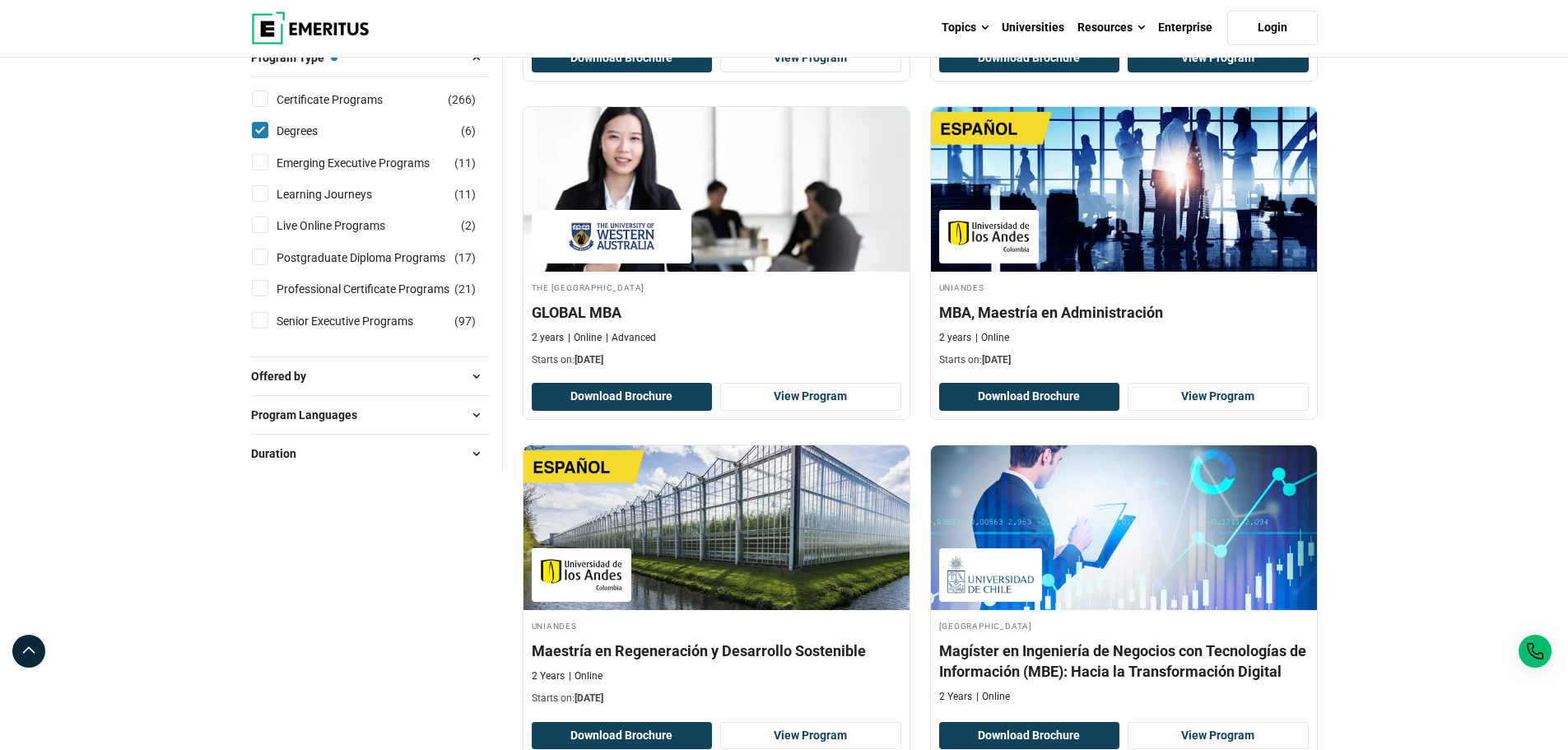
scroll to position [549, 0]
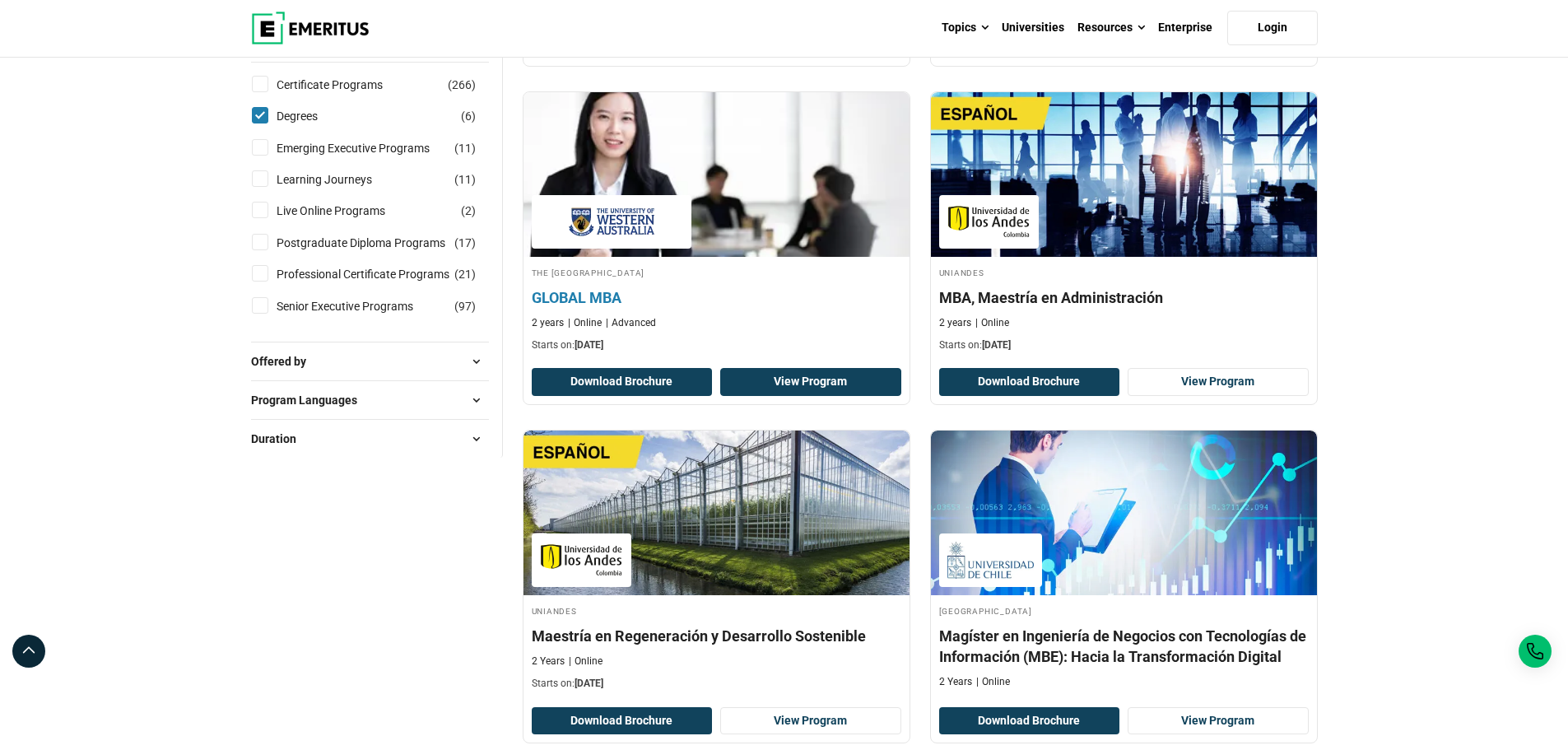
click at [1128, 57] on link "View Program" at bounding box center [1219, 43] width 182 height 28
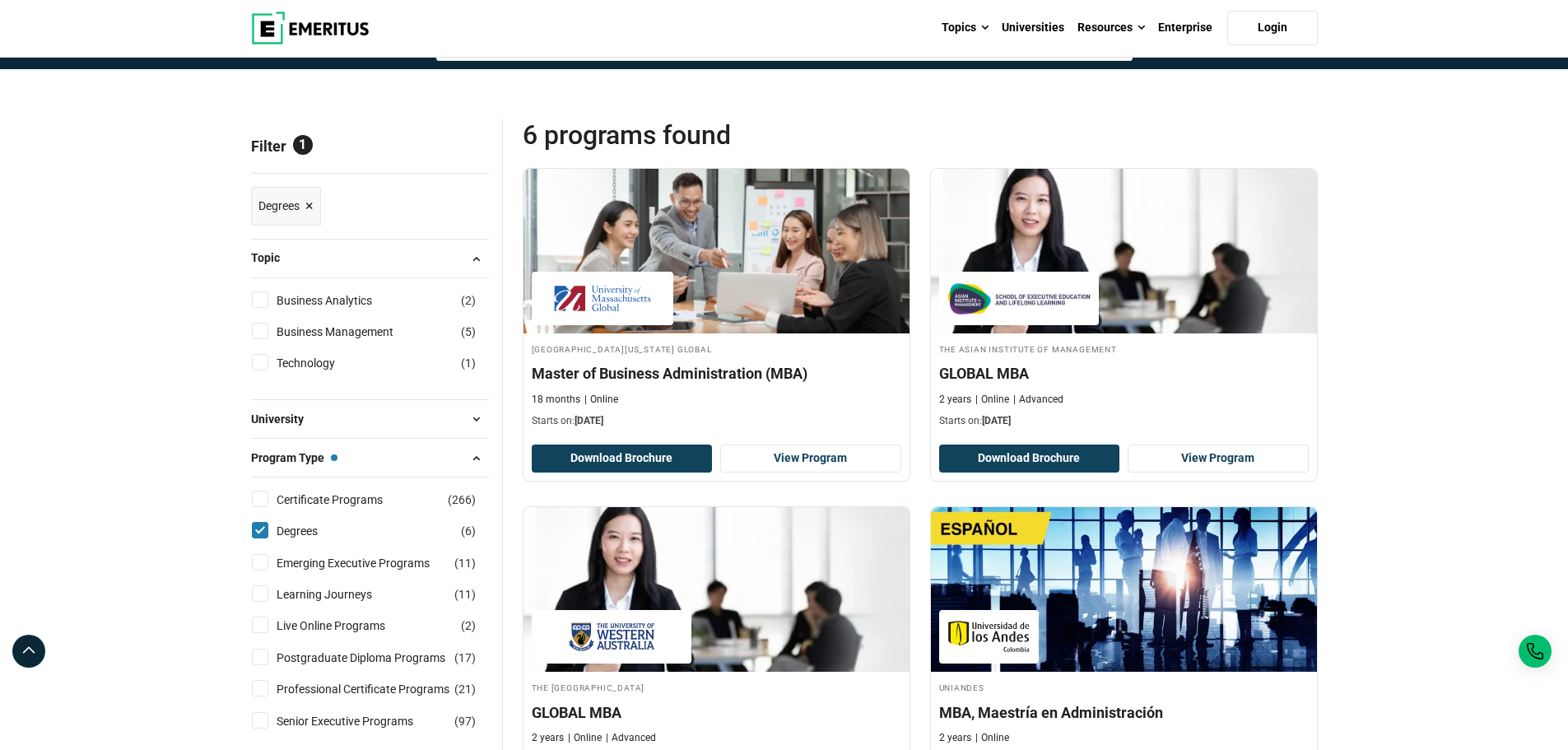
scroll to position [0, 0]
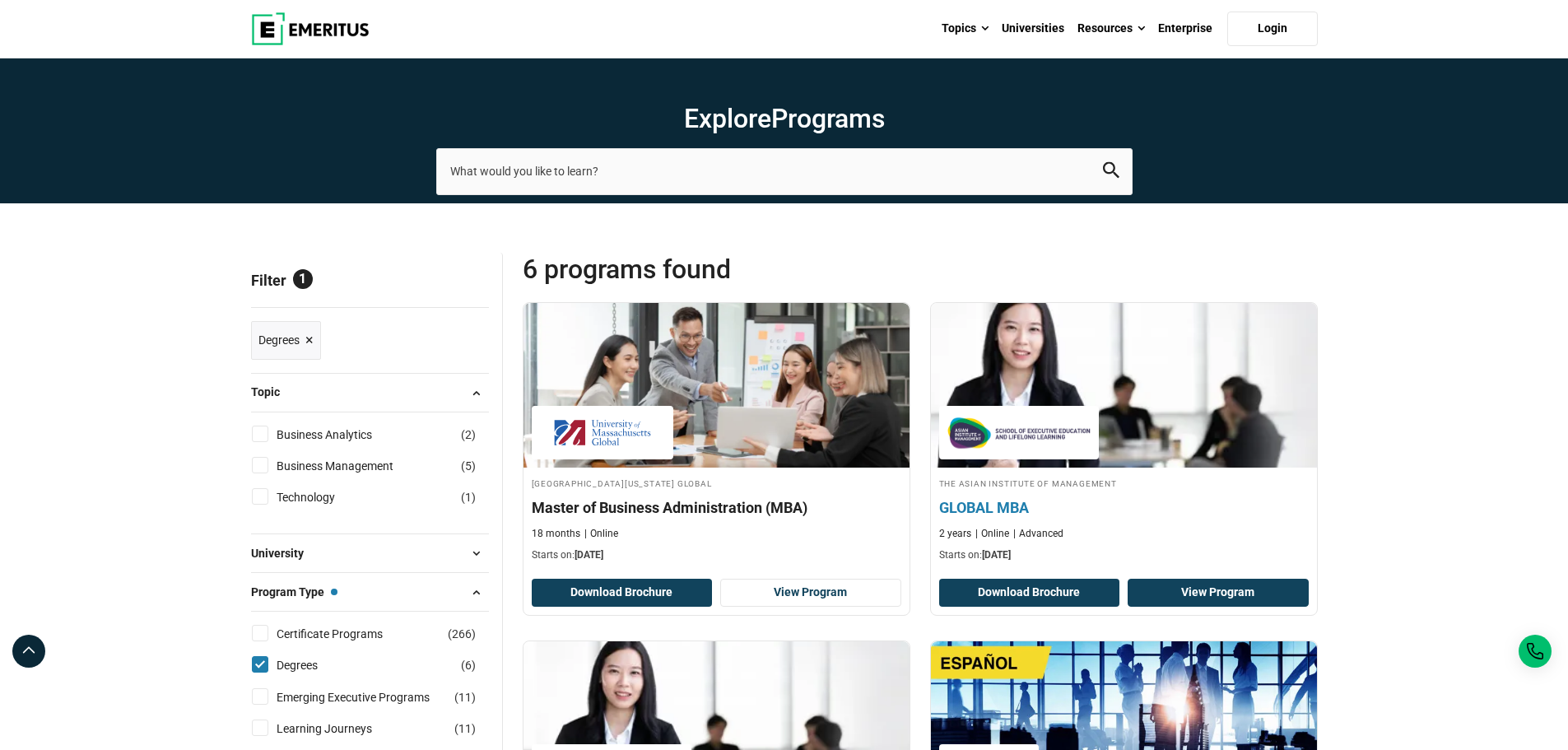
click at [1204, 591] on link "View Program" at bounding box center [1219, 593] width 182 height 28
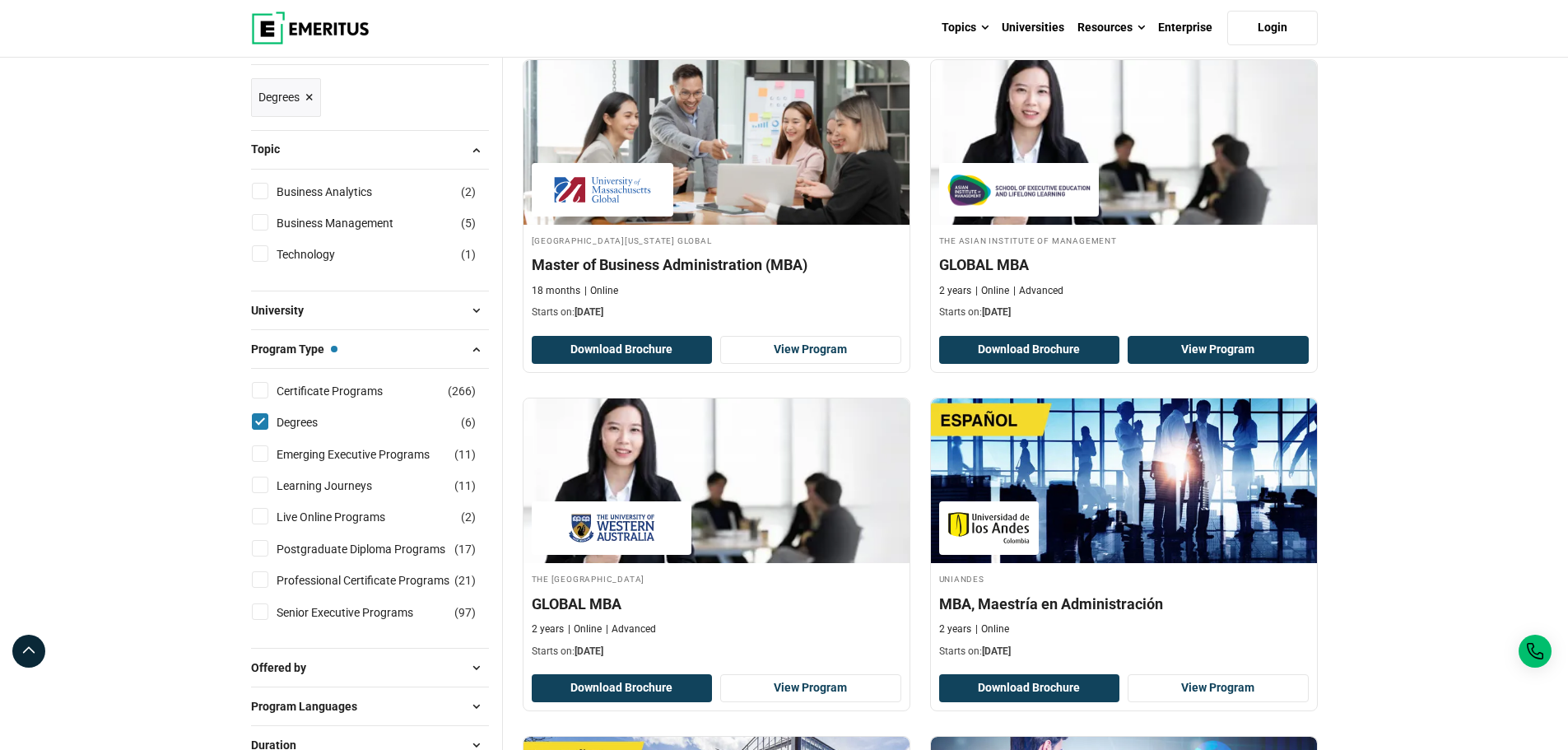
scroll to position [275, 0]
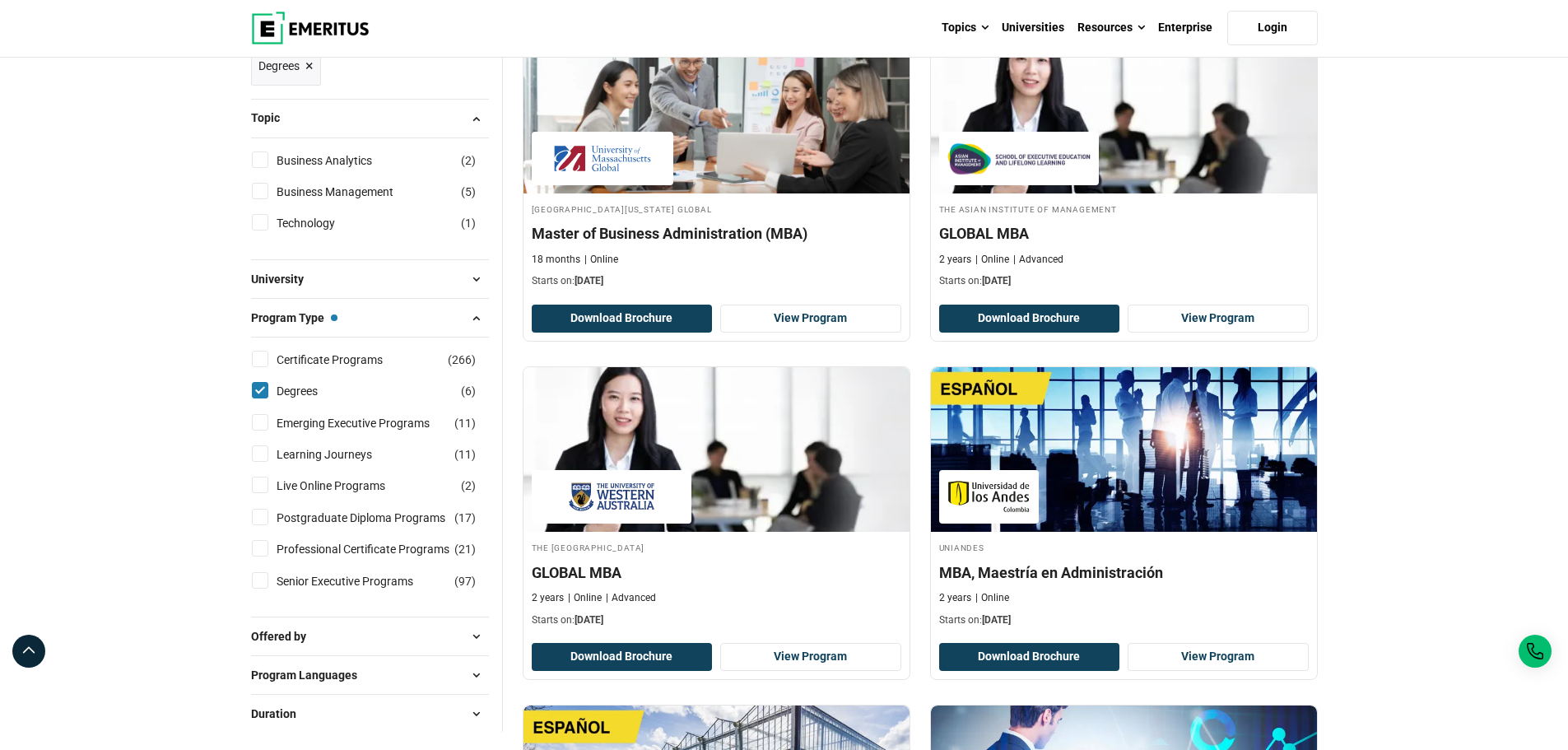
click at [262, 386] on input "Degrees ( 6 )" at bounding box center [260, 391] width 16 height 16
checkbox input "false"
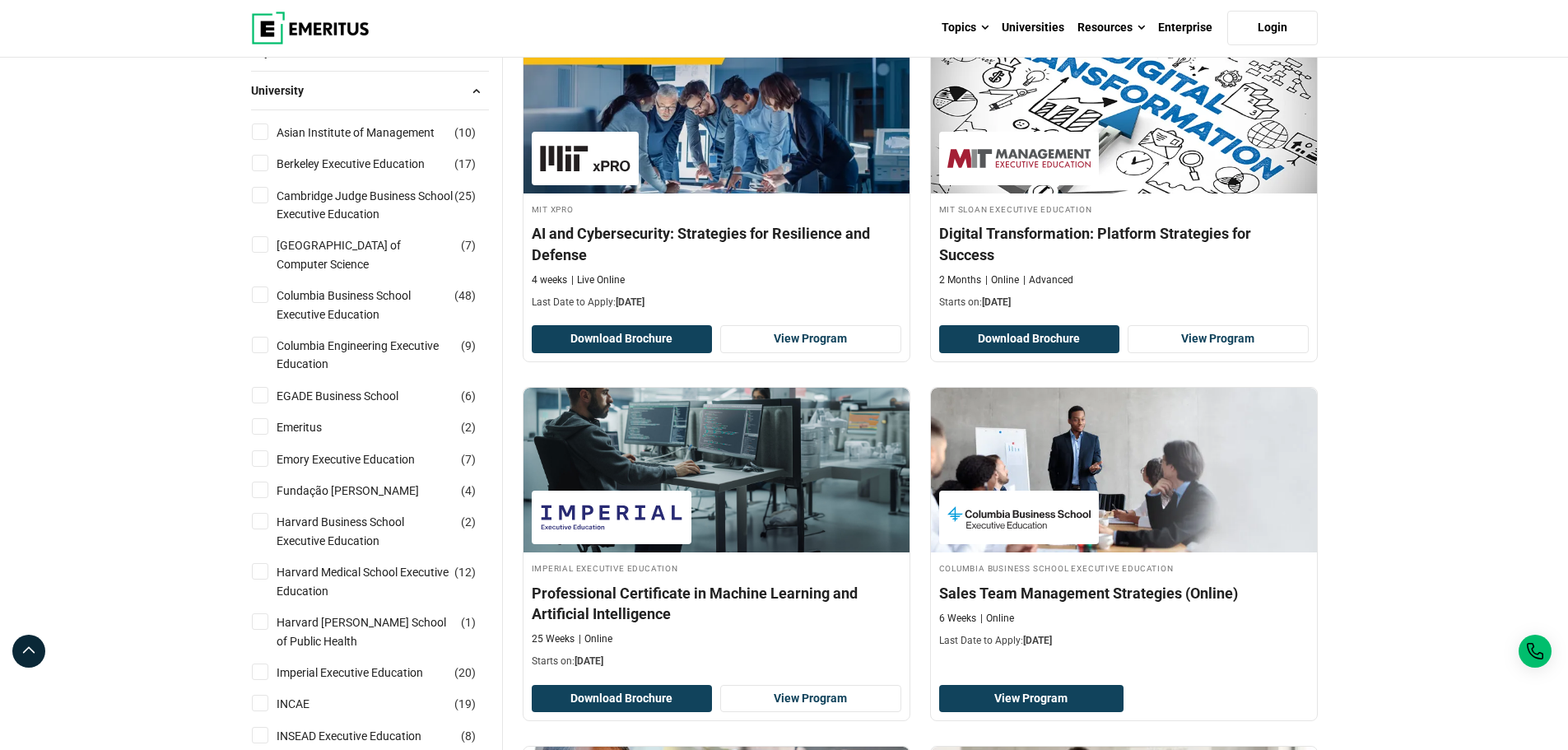
click at [462, 91] on button "University" at bounding box center [369, 90] width 238 height 25
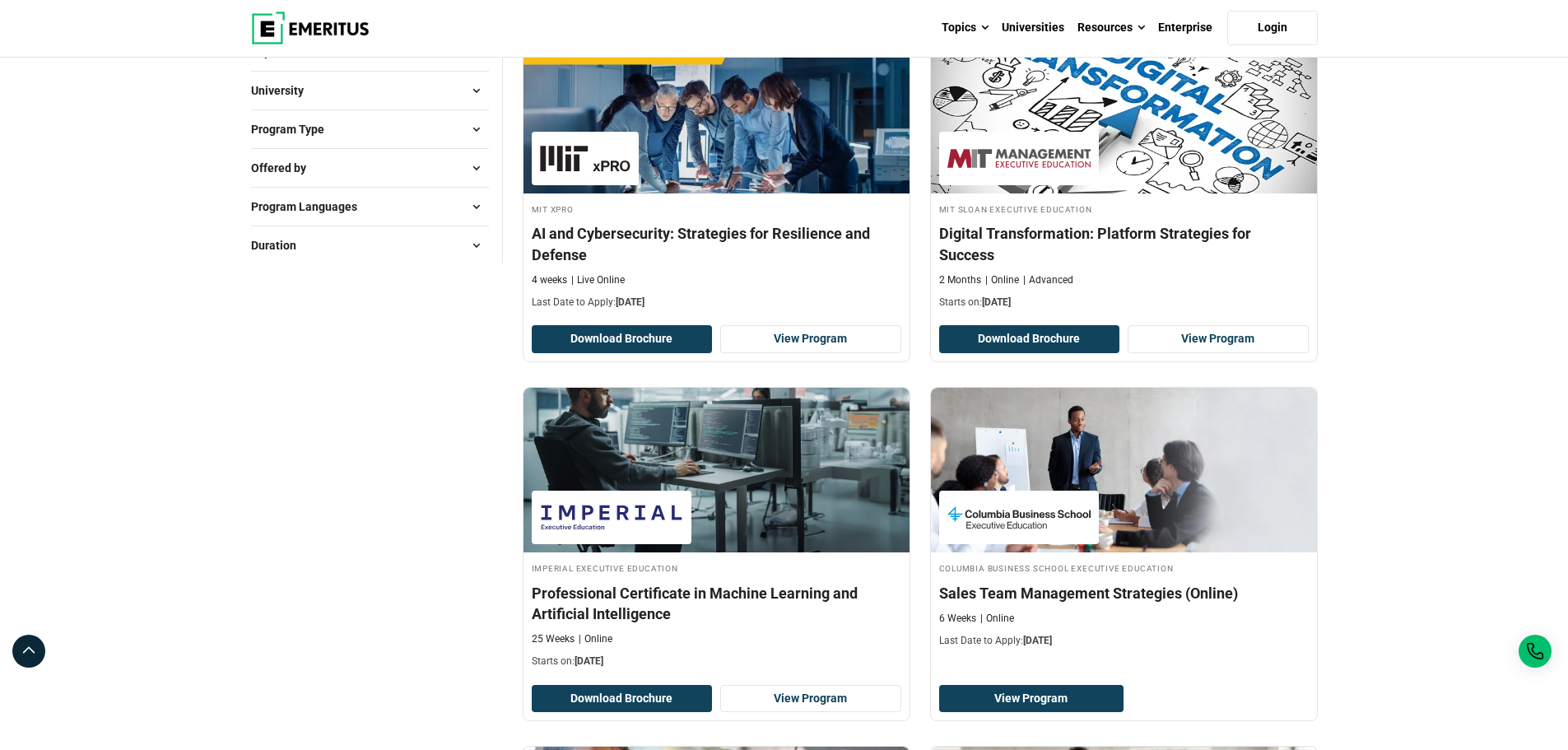
click at [464, 143] on div "Program Type Certificate Programs ( 266 ) Degrees ( 6 ) Emerging Executive Prog…" at bounding box center [369, 129] width 238 height 38
click at [476, 130] on span at bounding box center [476, 129] width 25 height 25
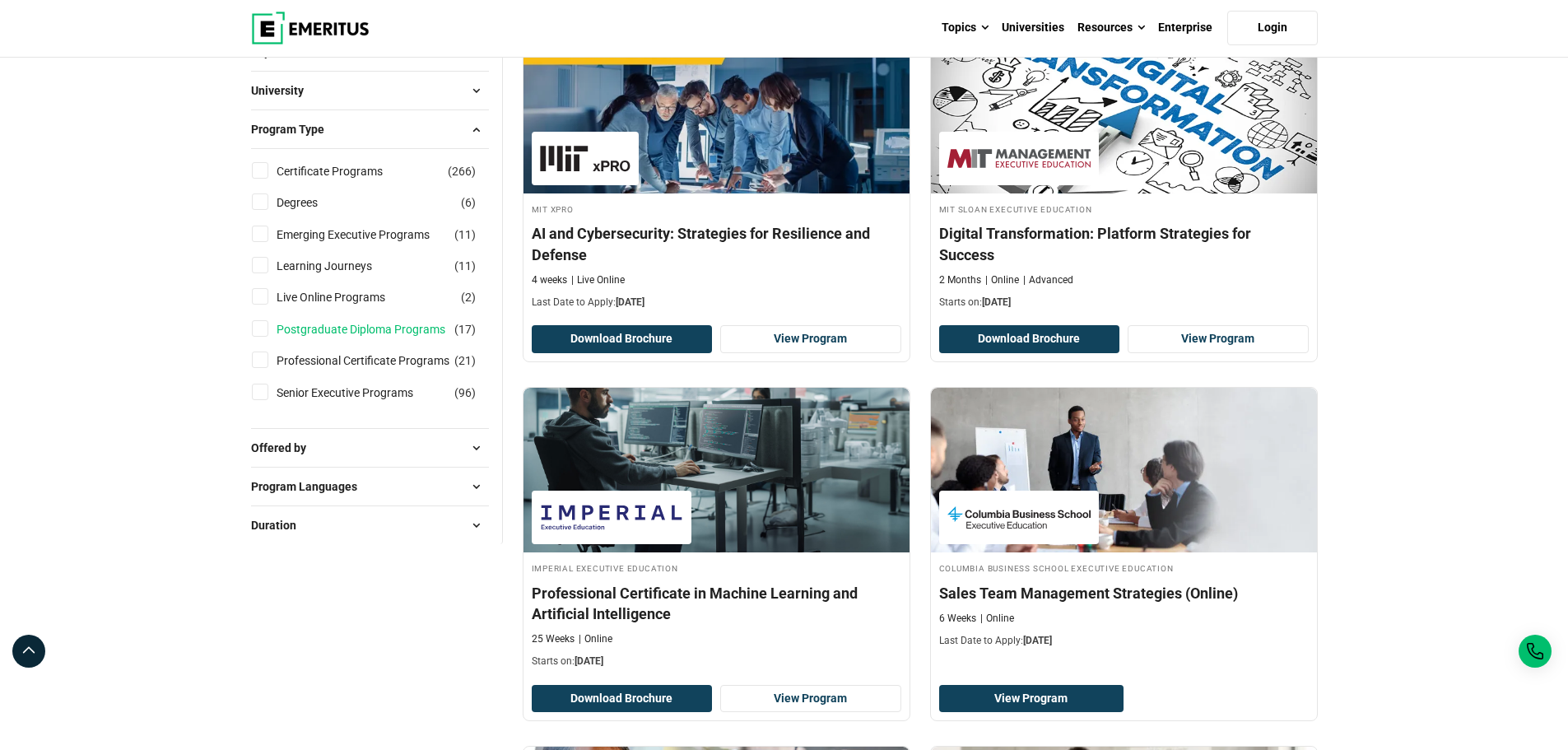
click at [357, 330] on link "Postgraduate Diploma Programs" at bounding box center [377, 329] width 202 height 18
checkbox input "true"
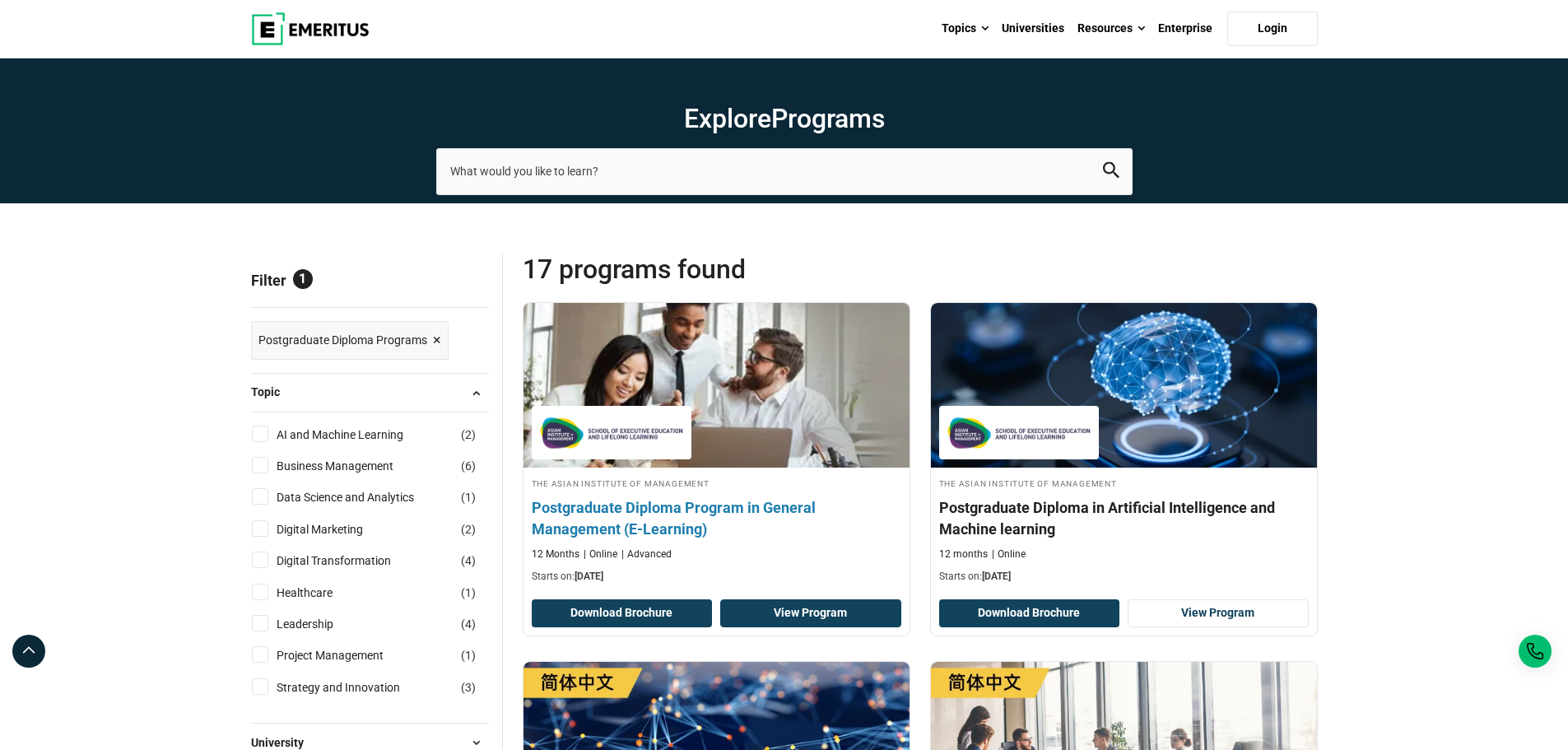
click at [802, 609] on link "View Program" at bounding box center [811, 613] width 182 height 28
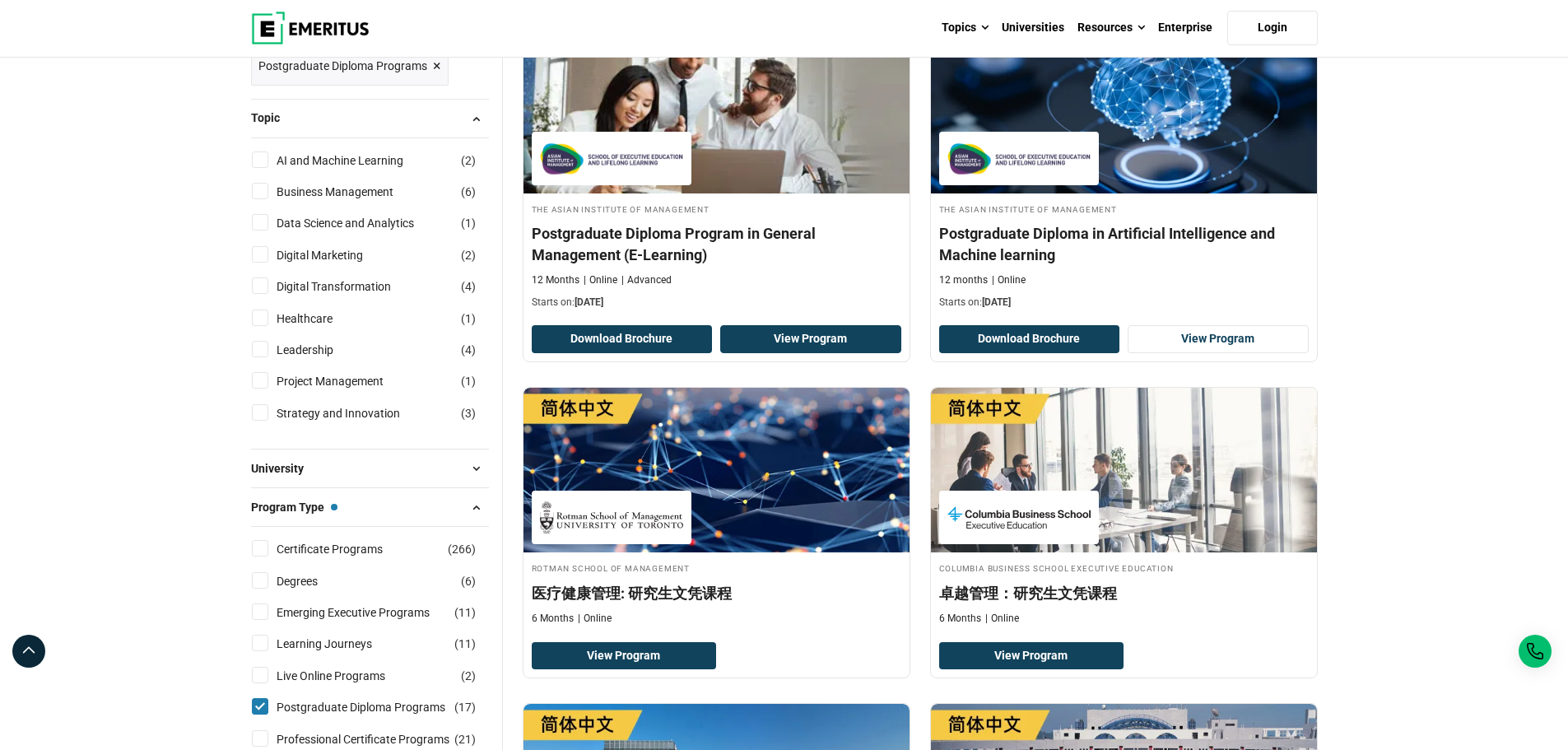
scroll to position [549, 0]
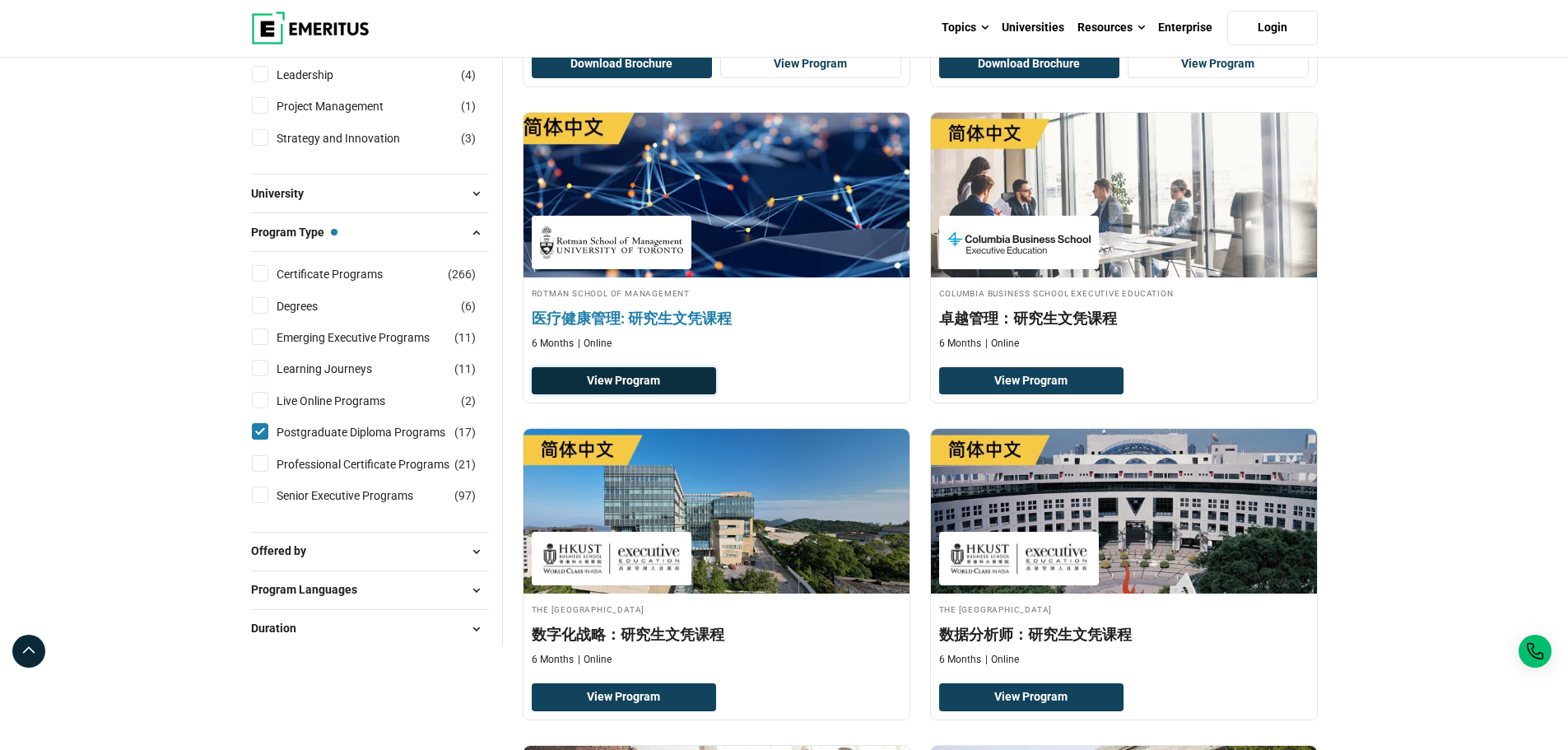
click at [639, 374] on link "View Program" at bounding box center [624, 381] width 185 height 28
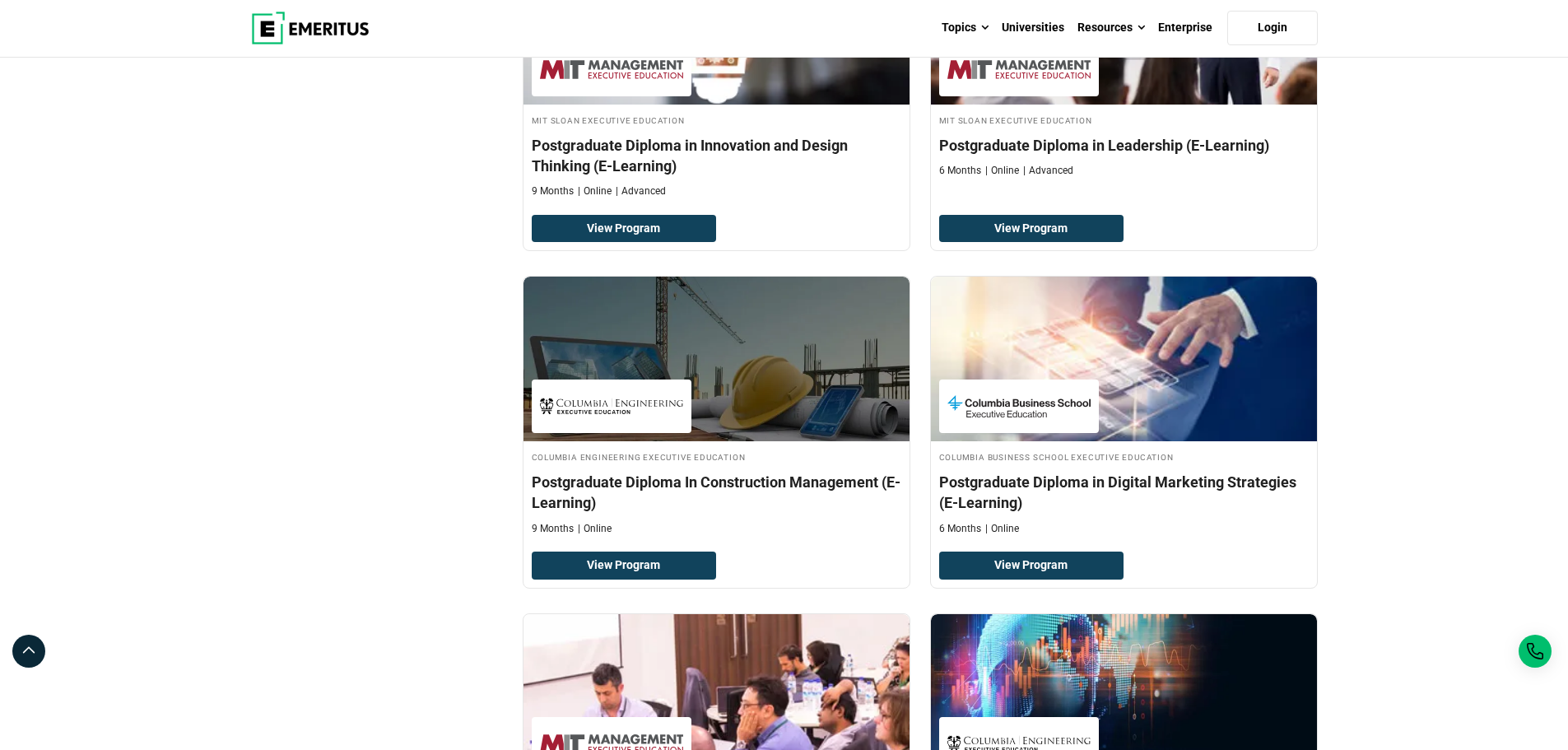
scroll to position [1922, 0]
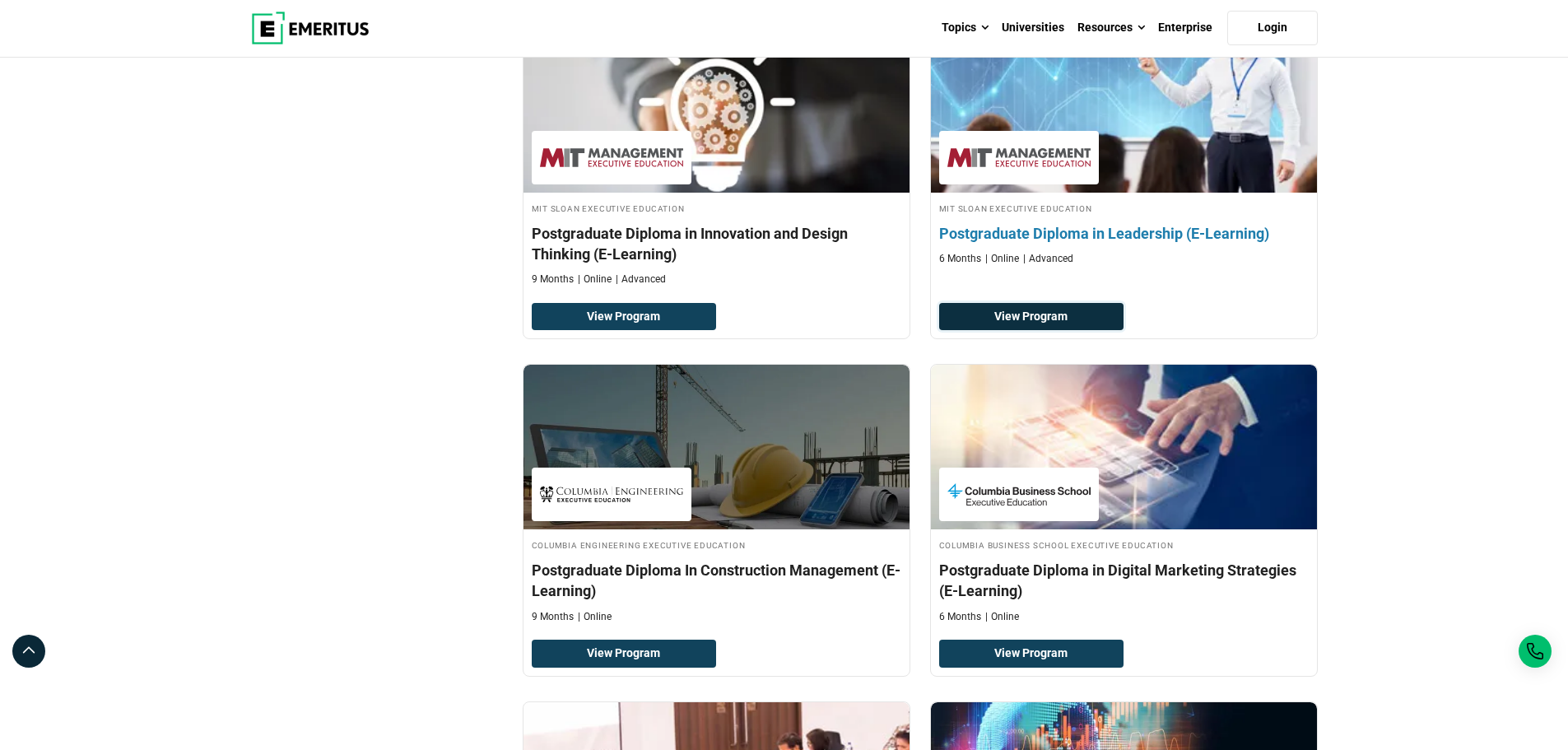
click at [1031, 318] on link "View Program" at bounding box center [1032, 317] width 185 height 28
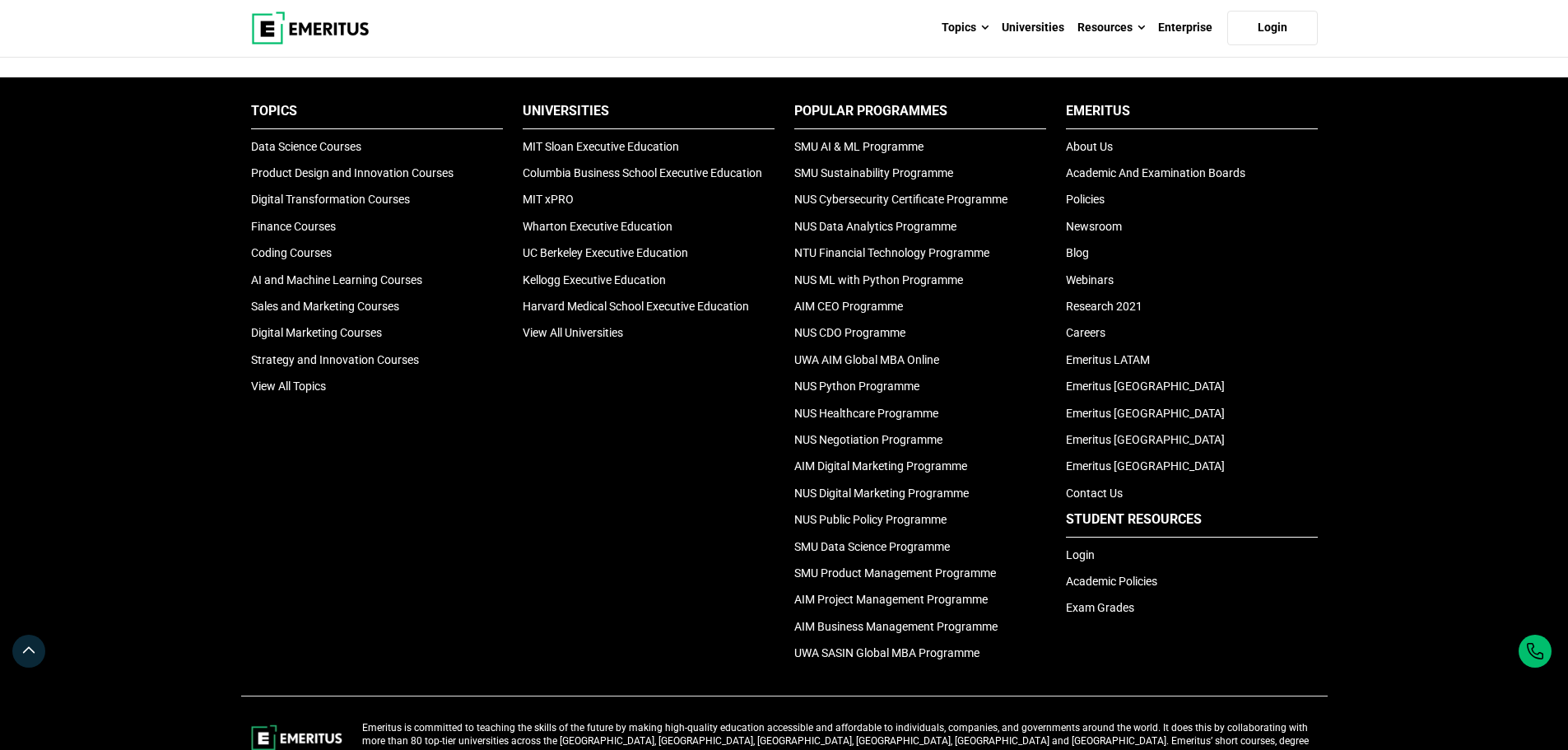
scroll to position [3495, 0]
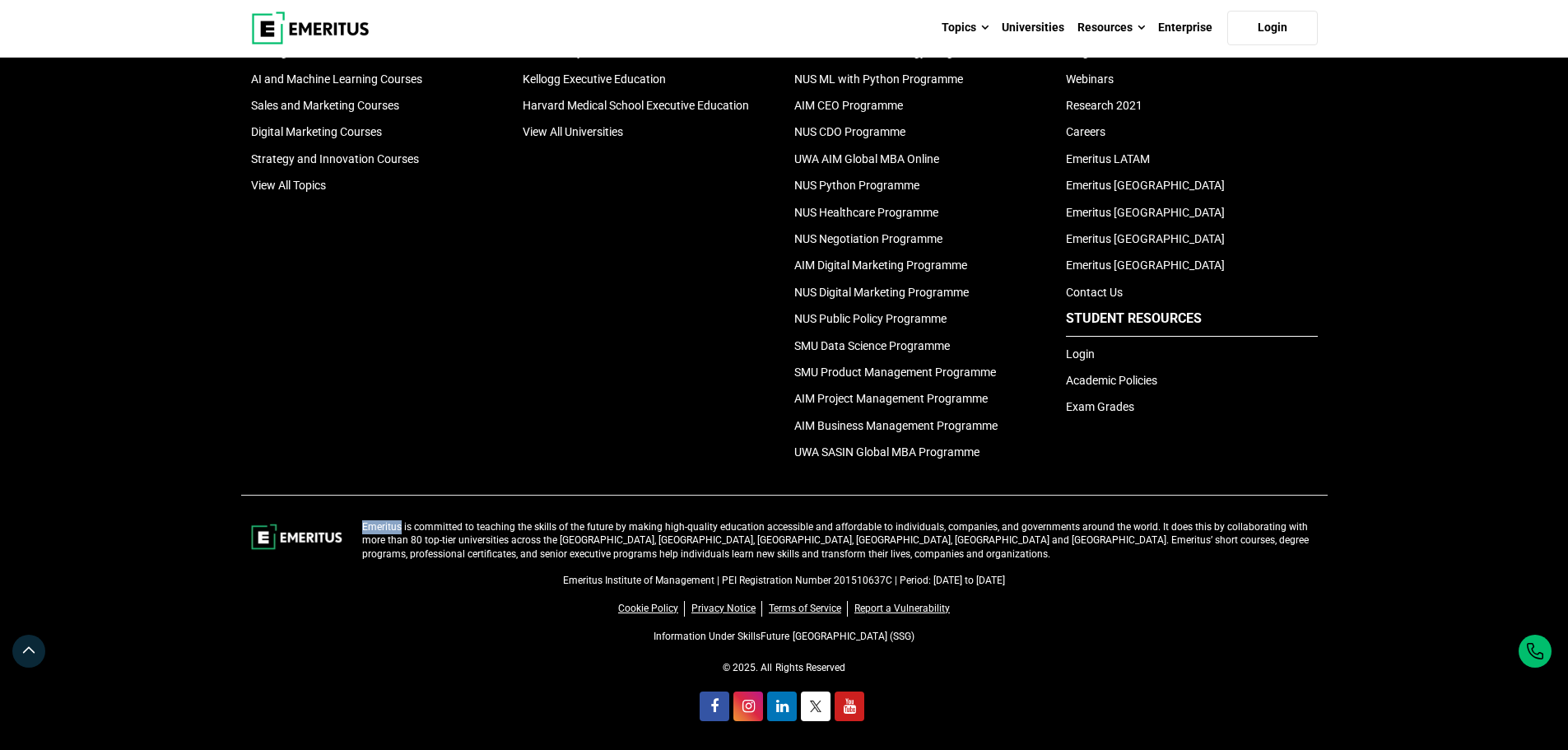
drag, startPoint x: 401, startPoint y: 528, endPoint x: 360, endPoint y: 526, distance: 41.0
click at [360, 526] on div "Emeritus is committed to teaching the skills of the future by making high-quali…" at bounding box center [840, 540] width 976 height 41
copy p "Emeritus"
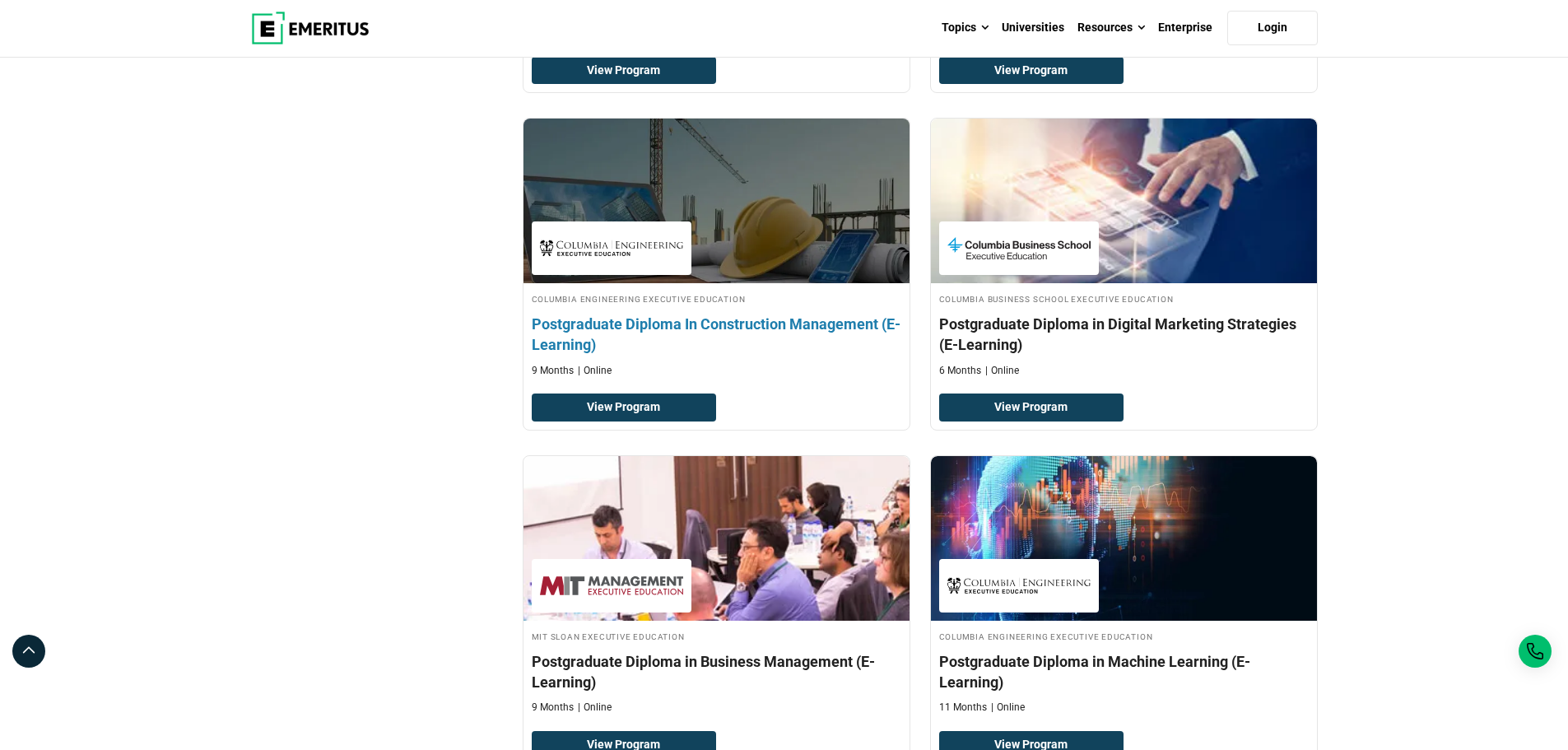
scroll to position [1848, 0]
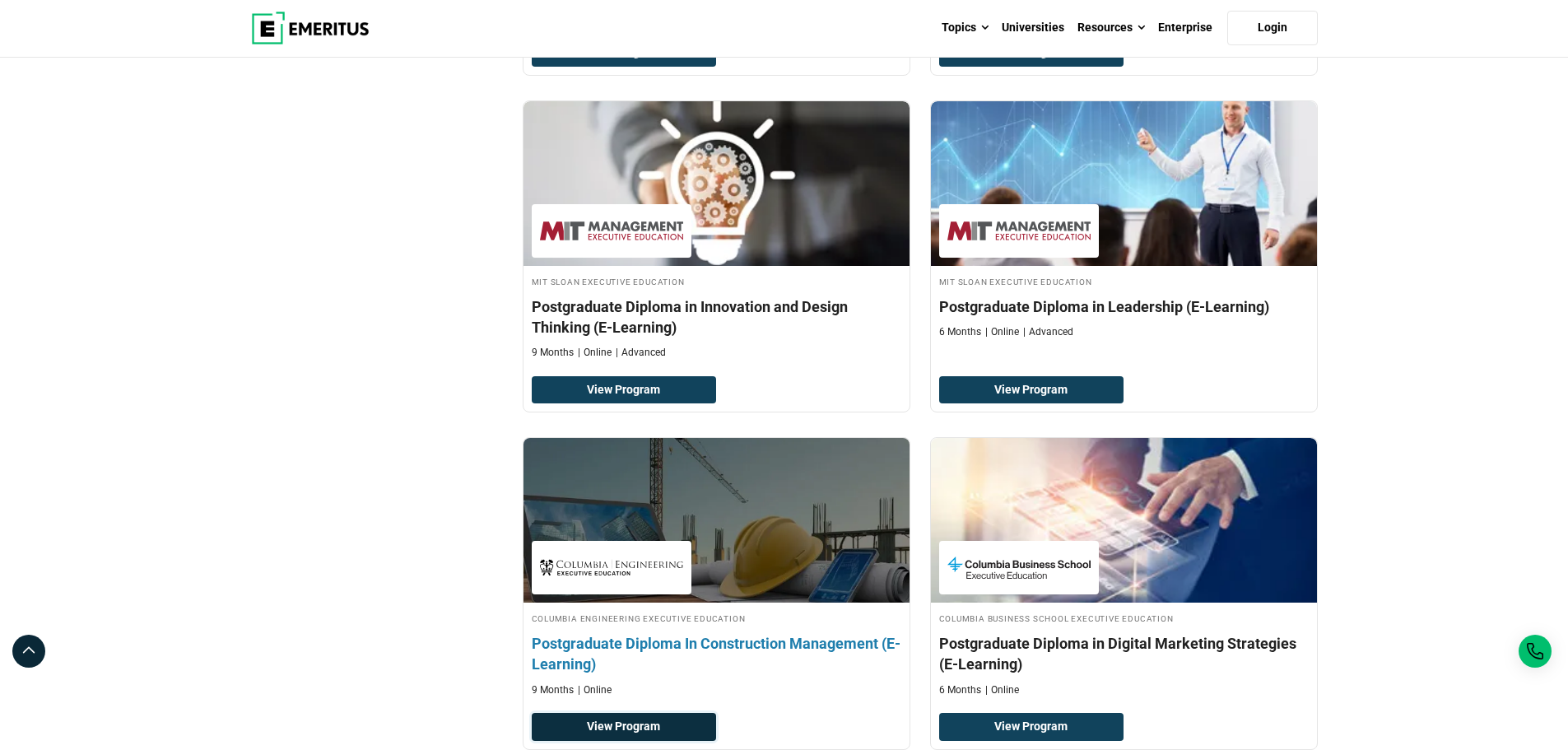
click at [668, 723] on link "View Program" at bounding box center [624, 727] width 185 height 28
